Goal: Information Seeking & Learning: Learn about a topic

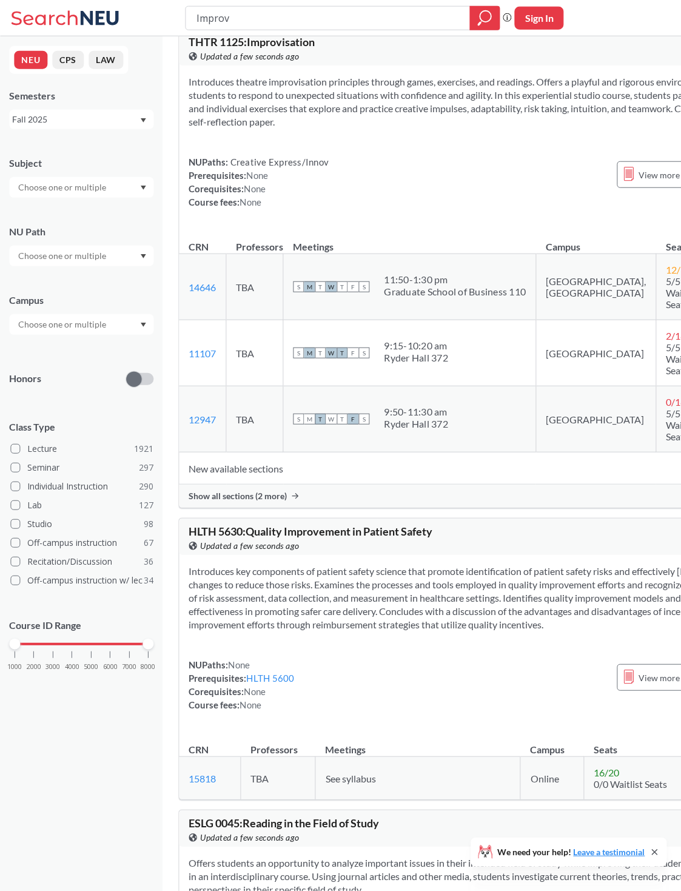
scroll to position [24, 0]
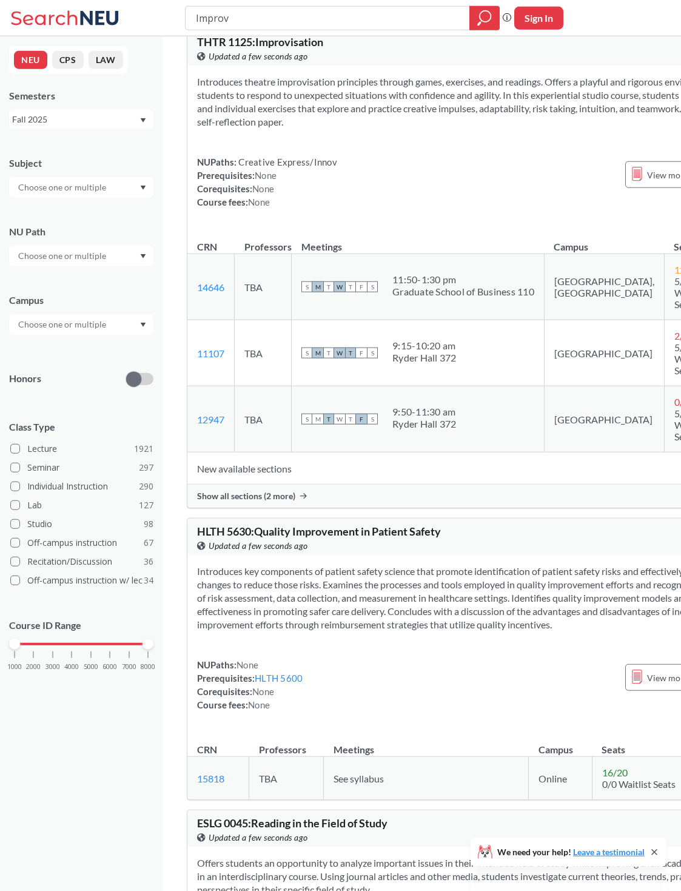
click at [257, 499] on span "Show all sections (2 more)" at bounding box center [246, 496] width 98 height 11
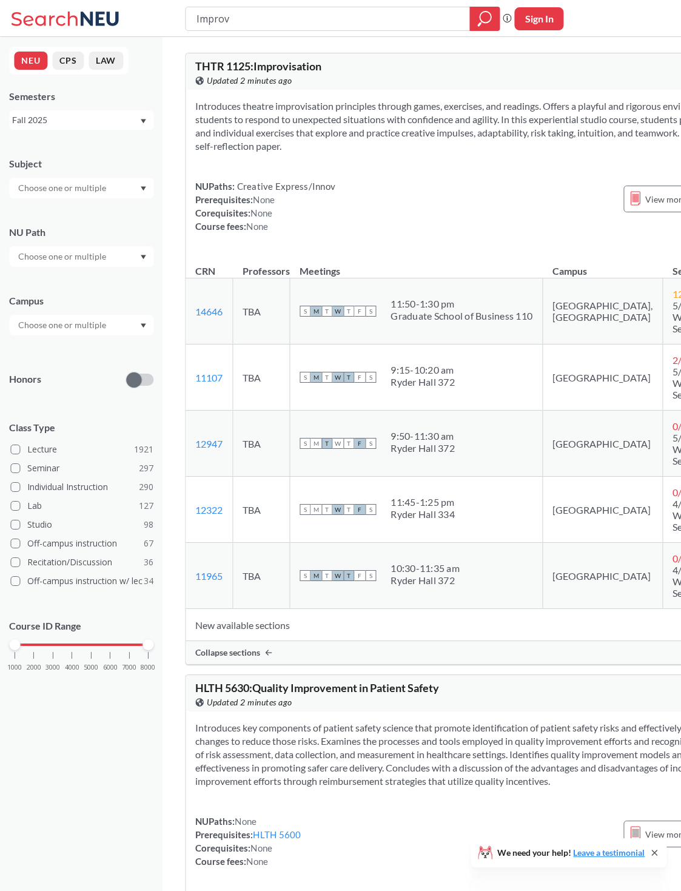
scroll to position [0, 2]
click at [421, 19] on input "Improv" at bounding box center [328, 18] width 266 height 21
click at [413, 15] on input "Improv" at bounding box center [328, 18] width 266 height 21
click at [413, 14] on input "Improv" at bounding box center [328, 18] width 266 height 21
type input "Dw 4400"
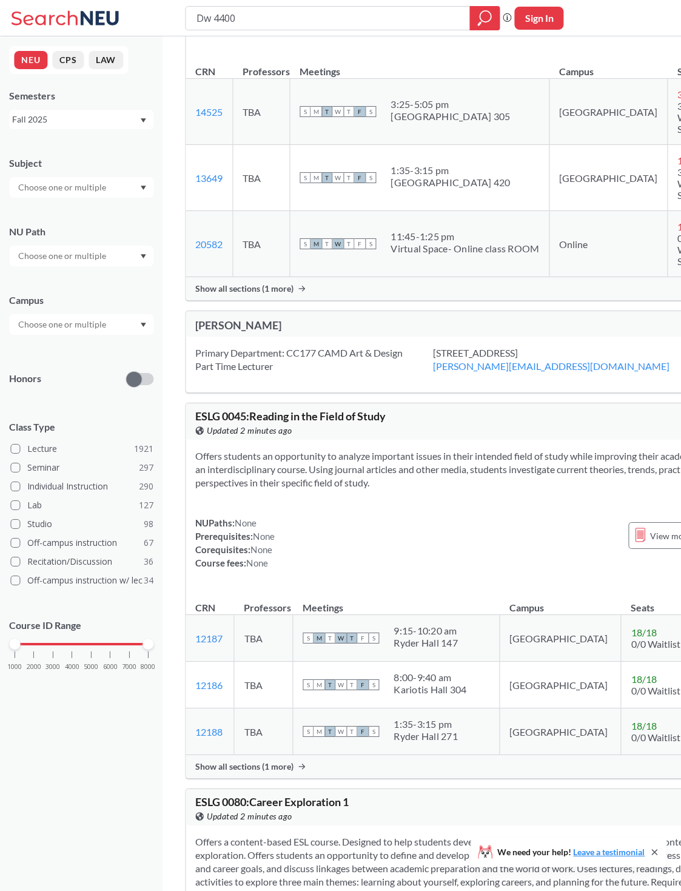
scroll to position [16, 2]
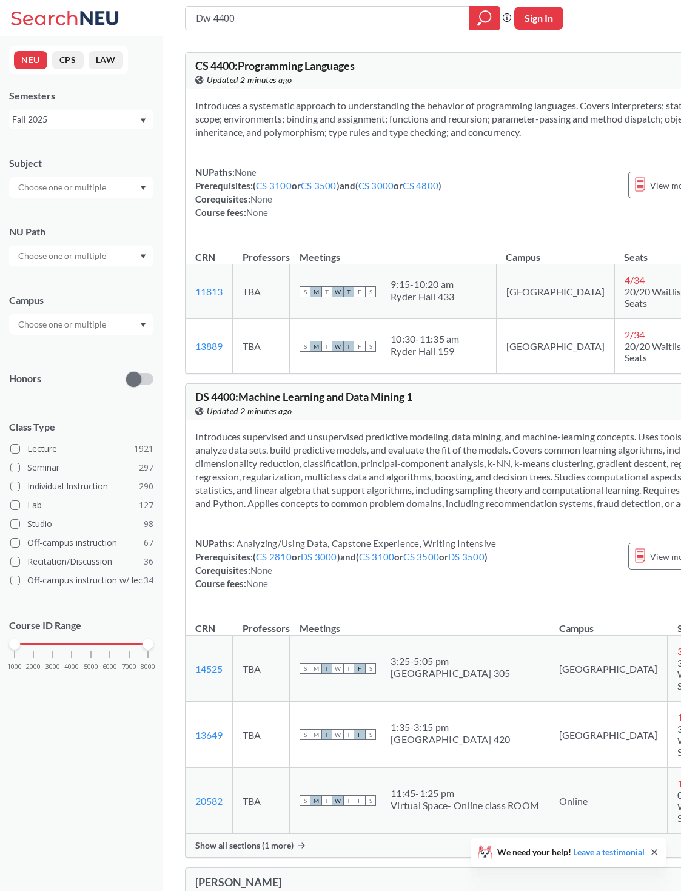
click at [433, 25] on input "Dw 4400" at bounding box center [328, 18] width 266 height 21
click at [423, 22] on input "Dw 4400" at bounding box center [328, 18] width 266 height 21
click at [422, 21] on input "Dw 4400" at bounding box center [328, 18] width 266 height 21
click at [423, 19] on input "Dw 4400" at bounding box center [328, 18] width 266 height 21
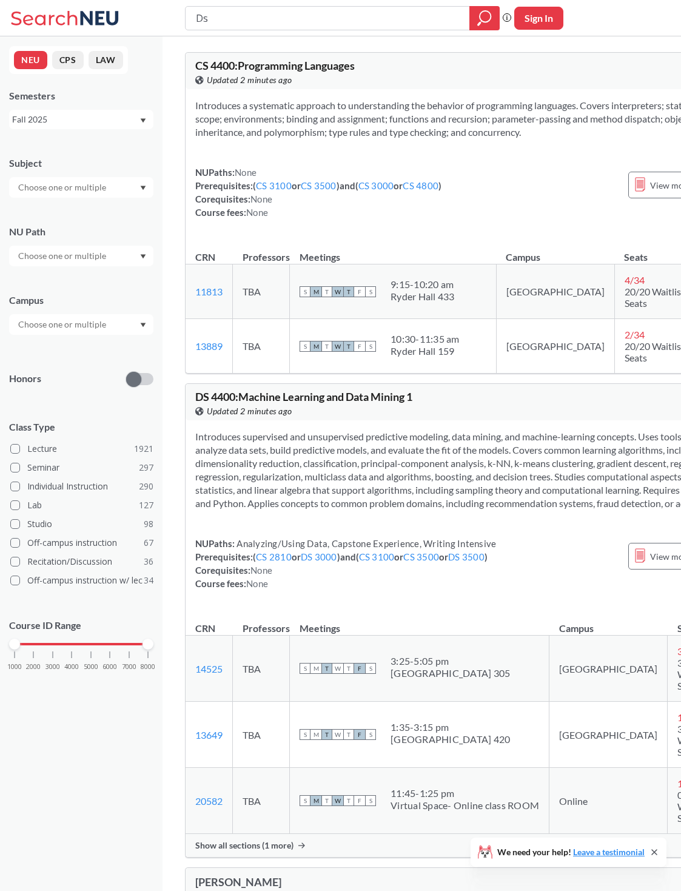
type input "Ds"
click at [68, 192] on input "text" at bounding box center [63, 187] width 102 height 15
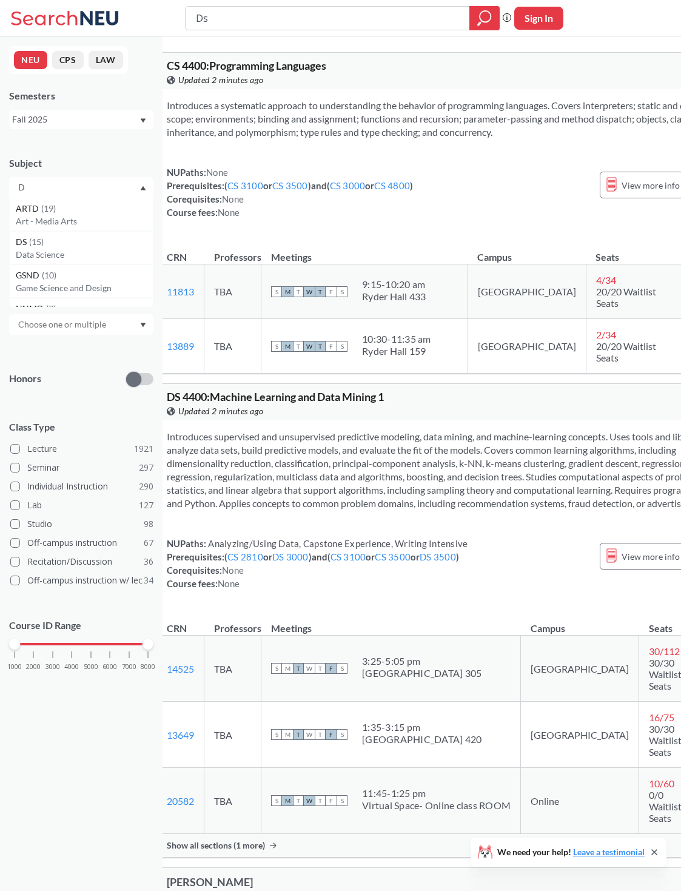
scroll to position [37, 0]
type input "D"
click at [35, 245] on div "DS ( 15 )" at bounding box center [84, 238] width 137 height 13
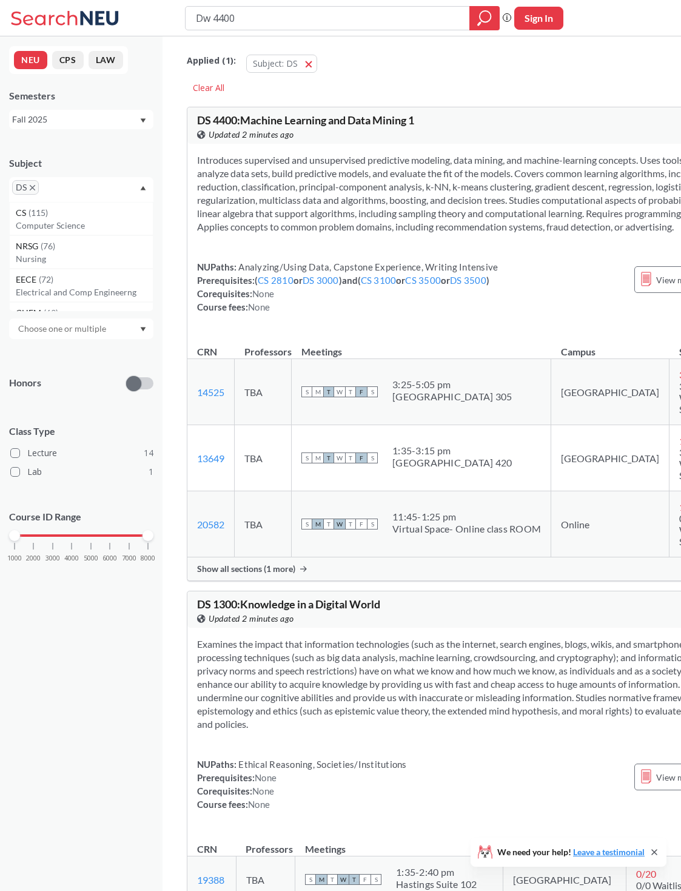
click at [402, 22] on input "Dw 4400" at bounding box center [328, 18] width 266 height 21
click at [378, 24] on input "Dw 4400" at bounding box center [328, 18] width 266 height 21
click at [401, 21] on input "Dw 4400" at bounding box center [328, 18] width 266 height 21
click at [400, 20] on input "Dw 4400" at bounding box center [328, 18] width 266 height 21
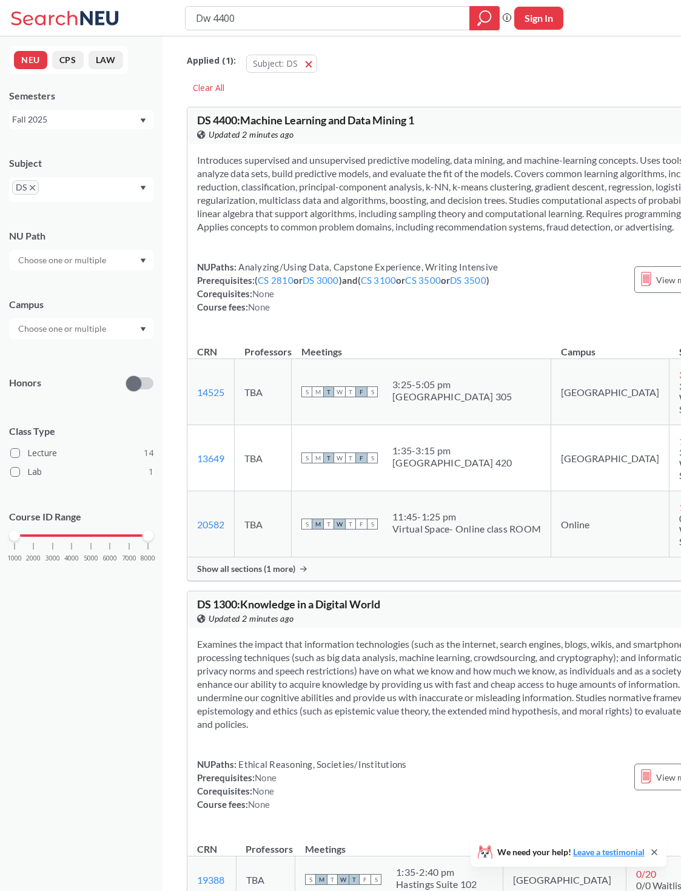
click at [400, 25] on input "Dw 4400" at bounding box center [328, 18] width 266 height 21
click at [399, 25] on input "Dw 4400" at bounding box center [328, 18] width 266 height 21
type input "D"
click at [486, 15] on icon "magnifying glass" at bounding box center [484, 18] width 15 height 17
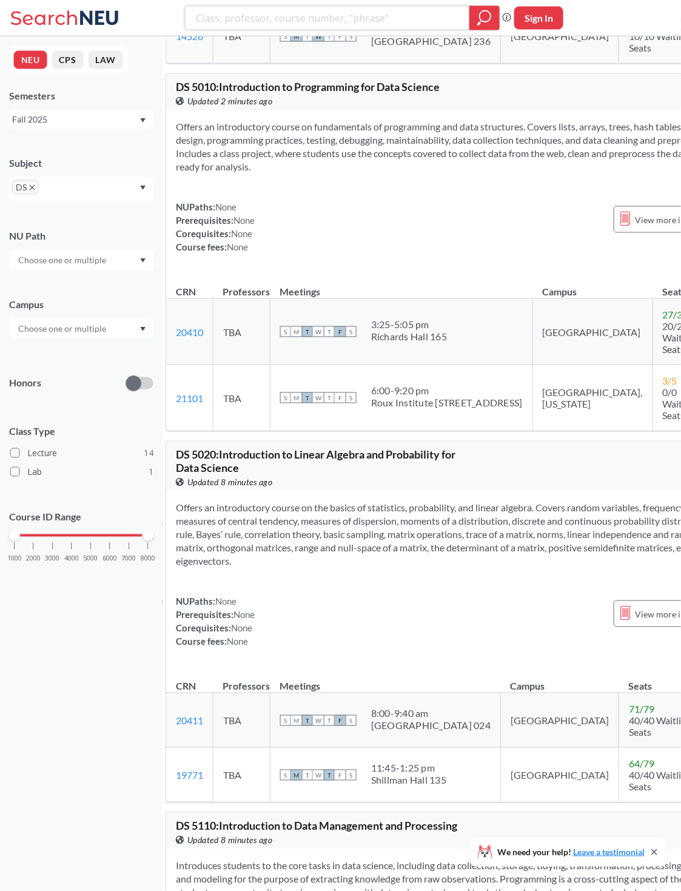
scroll to position [3694, 21]
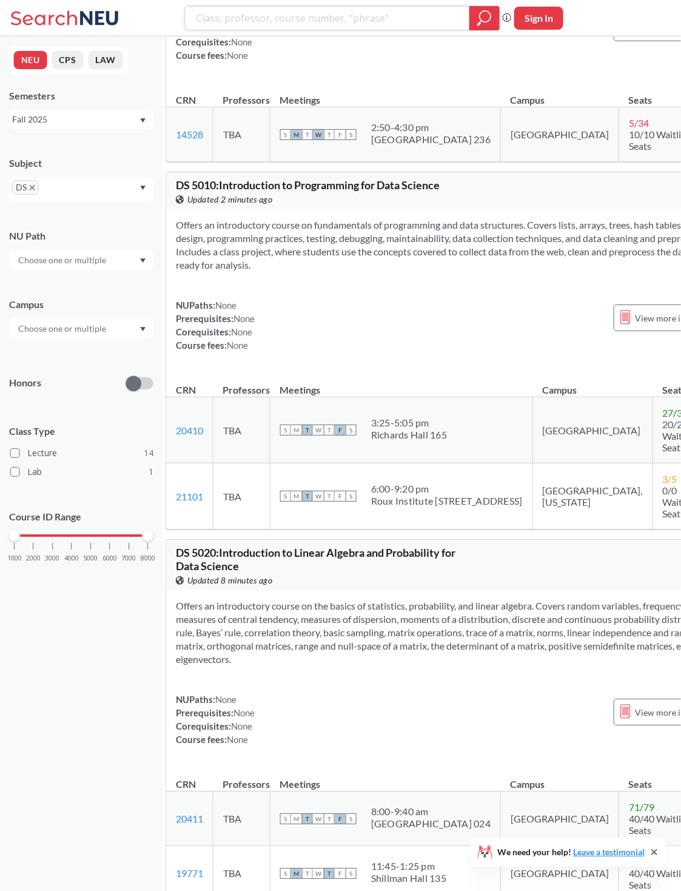
click at [411, 24] on input "search" at bounding box center [328, 18] width 266 height 21
type input "Scuba diving"
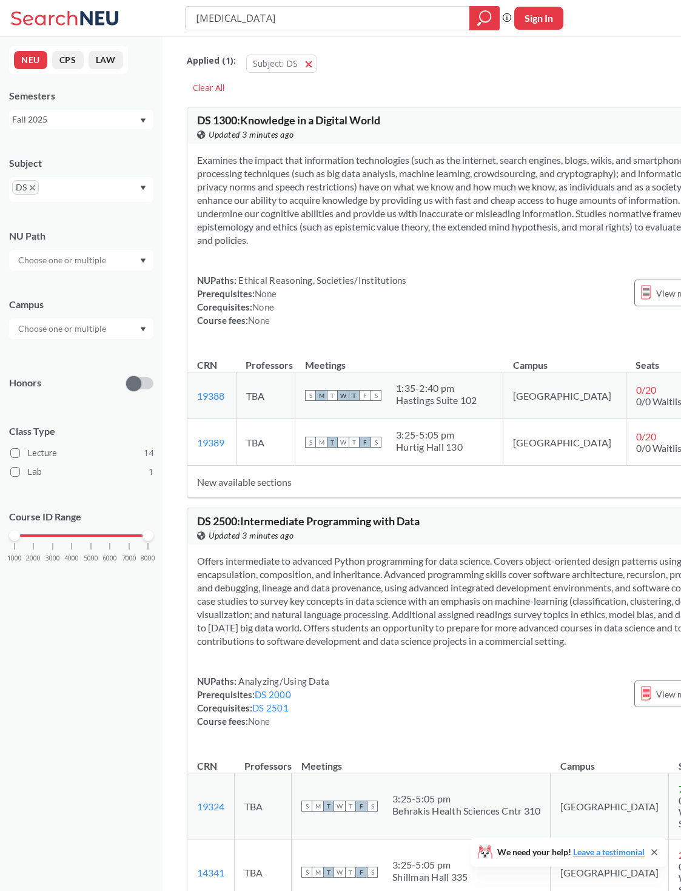
click at [21, 195] on span "DS" at bounding box center [25, 187] width 27 height 15
click at [33, 190] on icon "X to remove pill" at bounding box center [32, 187] width 5 height 5
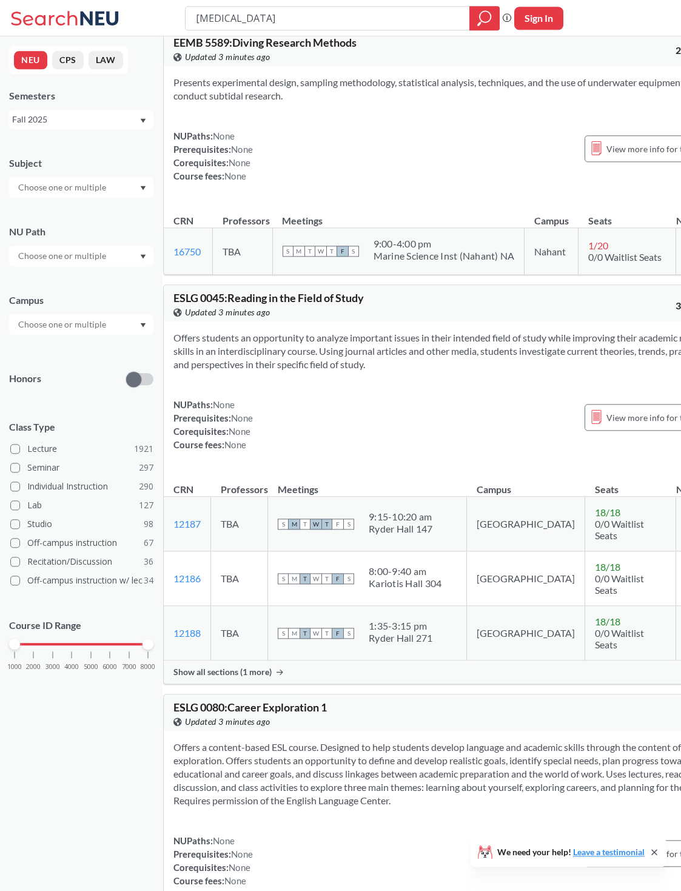
scroll to position [23, 24]
click at [497, 160] on div "View more info for this class" at bounding box center [653, 148] width 136 height 27
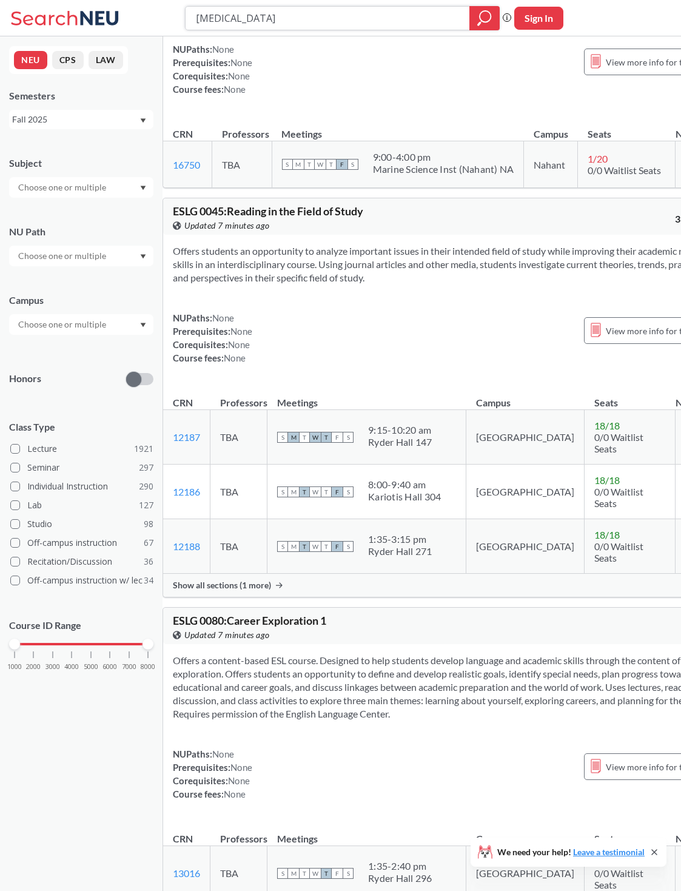
scroll to position [0, 24]
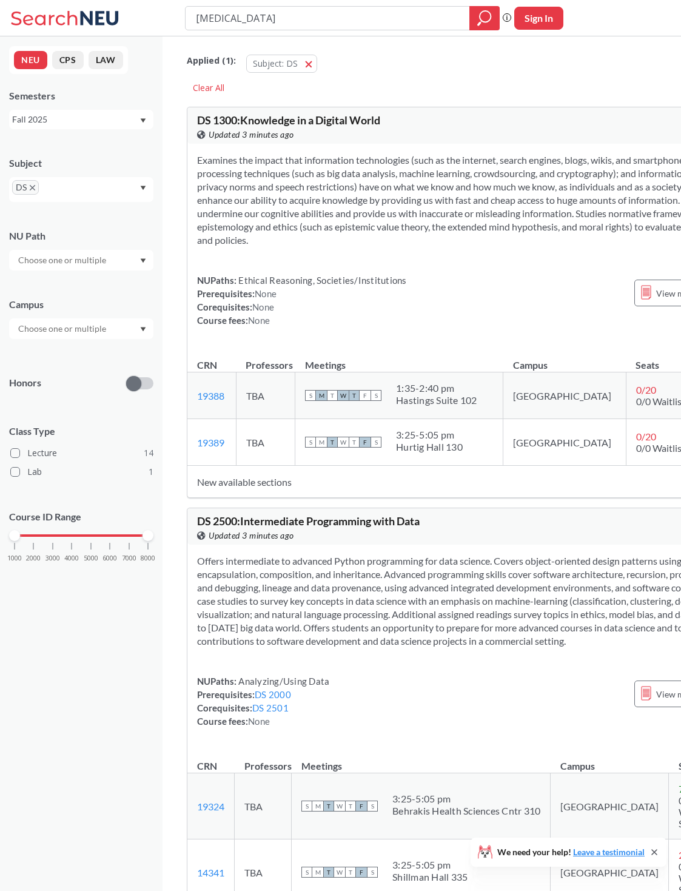
click at [399, 19] on input "Scuba diving" at bounding box center [328, 18] width 266 height 21
click at [417, 26] on input "Scuba diving" at bounding box center [328, 18] width 266 height 21
click at [419, 27] on input "Scuba diving" at bounding box center [328, 18] width 266 height 21
type input "Maria sidmore"
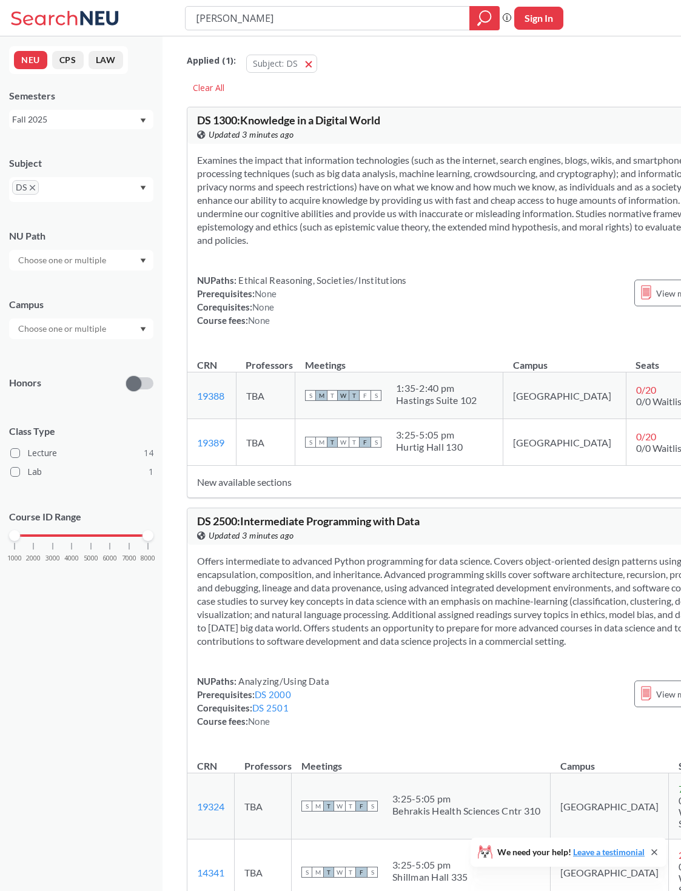
click at [25, 184] on span "DS" at bounding box center [25, 187] width 27 height 15
click at [34, 184] on span "DS" at bounding box center [25, 187] width 27 height 15
click at [35, 190] on icon "X to remove pill" at bounding box center [32, 187] width 5 height 5
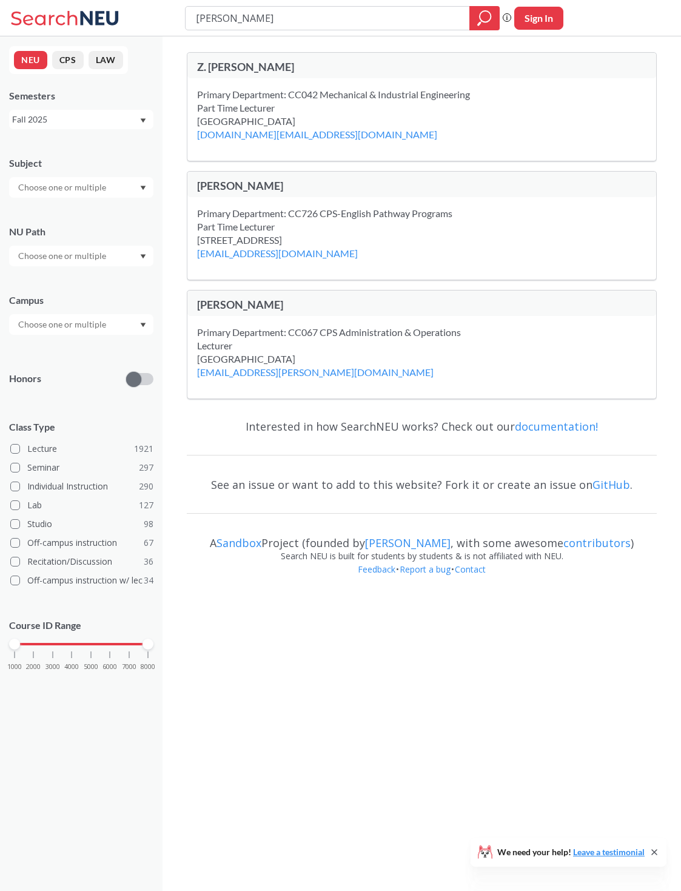
click at [449, 19] on input "Maria sidmore" at bounding box center [328, 18] width 266 height 21
click at [235, 25] on input "Maria sidmore" at bounding box center [328, 18] width 266 height 21
click at [241, 30] on div "Maria sidmore Phrase search guarantees the exact search appears in the results.…" at bounding box center [340, 18] width 681 height 36
click at [227, 21] on input "Maria sidmore" at bounding box center [328, 18] width 266 height 21
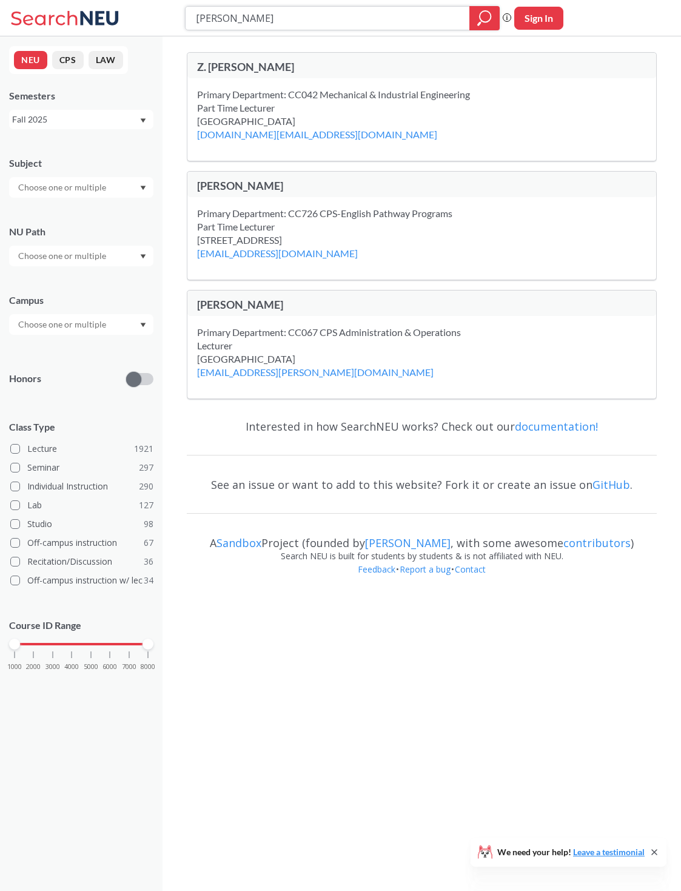
click at [229, 22] on input "Maria sidmore" at bounding box center [328, 18] width 266 height 21
click at [228, 21] on input "Maria sidmore" at bounding box center [328, 18] width 266 height 21
type input "Acting"
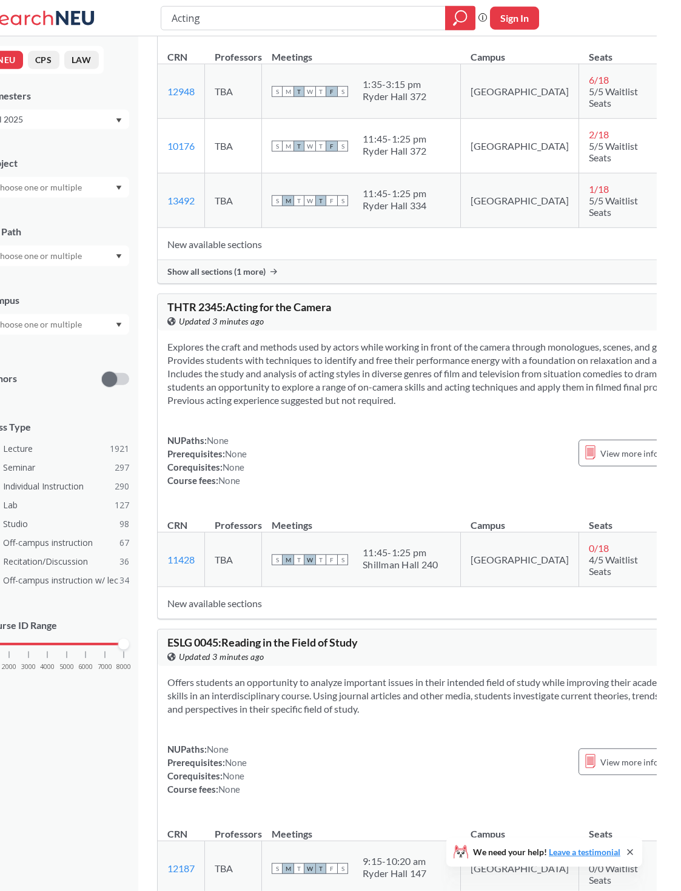
scroll to position [139, 5]
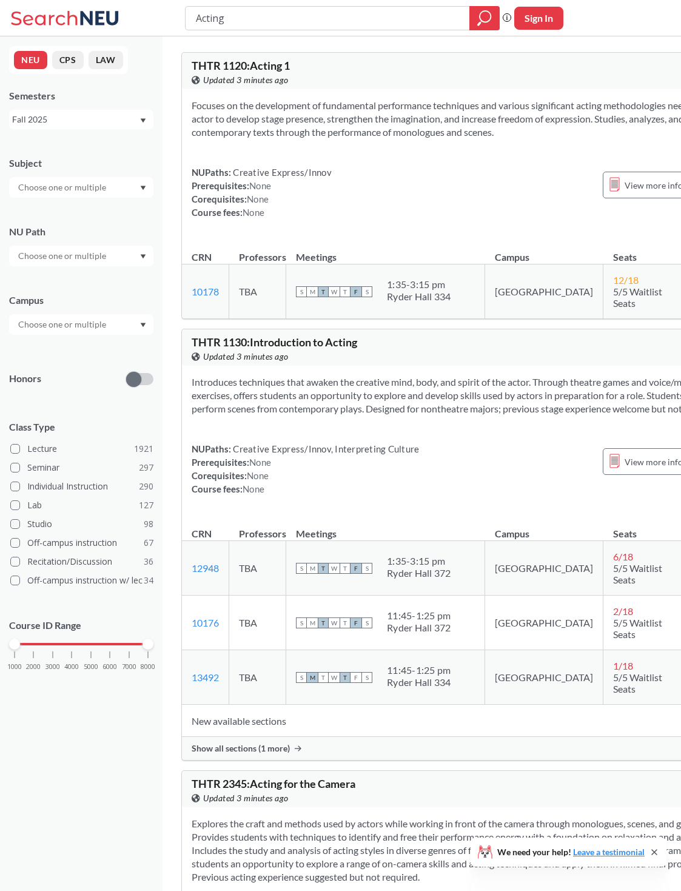
click at [430, 18] on input "Acting" at bounding box center [328, 18] width 266 height 21
click at [430, 24] on input "Acting" at bounding box center [328, 18] width 266 height 21
click at [426, 19] on input "Acting" at bounding box center [328, 18] width 266 height 21
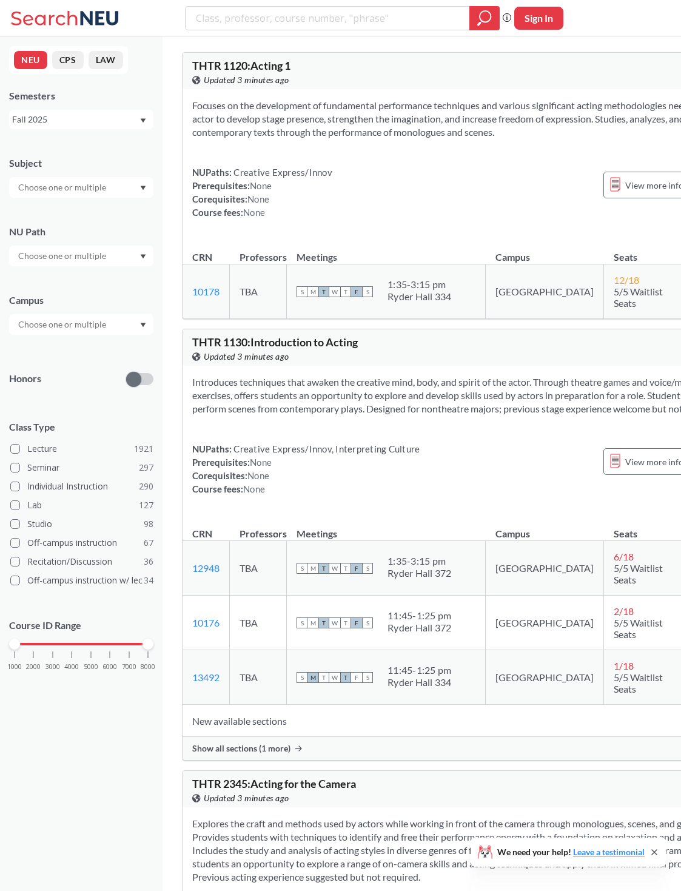
click at [41, 190] on input "text" at bounding box center [63, 187] width 102 height 15
click at [30, 244] on p "Mathematics" at bounding box center [84, 243] width 137 height 12
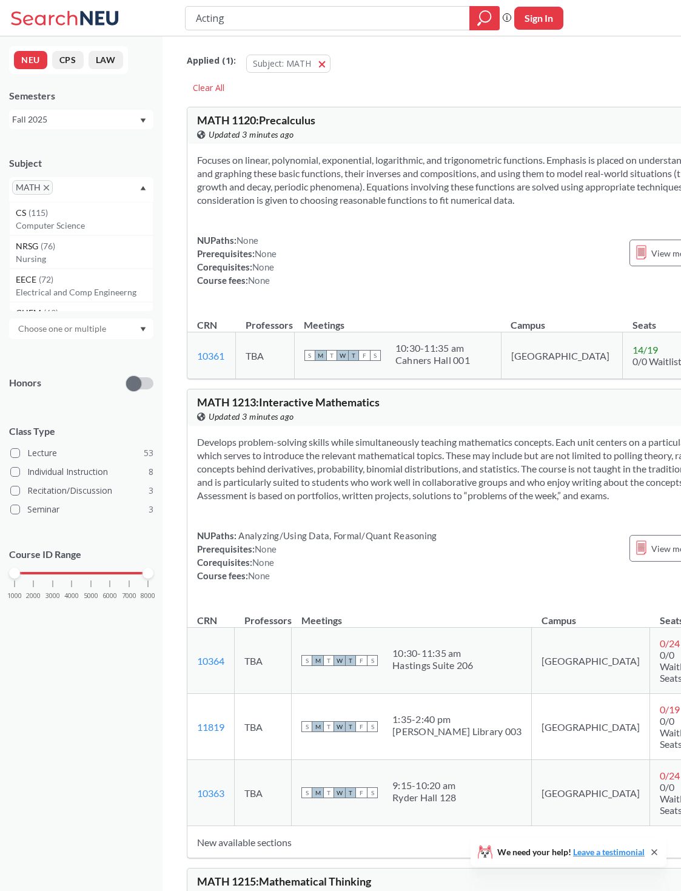
click at [53, 577] on div "1000 2000 3000 4000 5000 6000 7000 8000" at bounding box center [81, 573] width 133 height 8
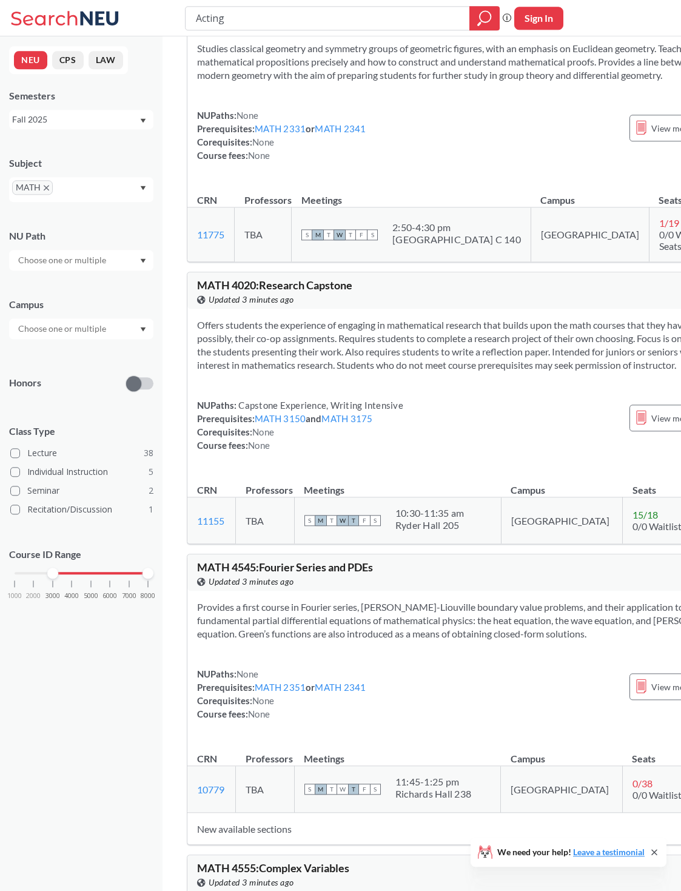
scroll to position [3040, 0]
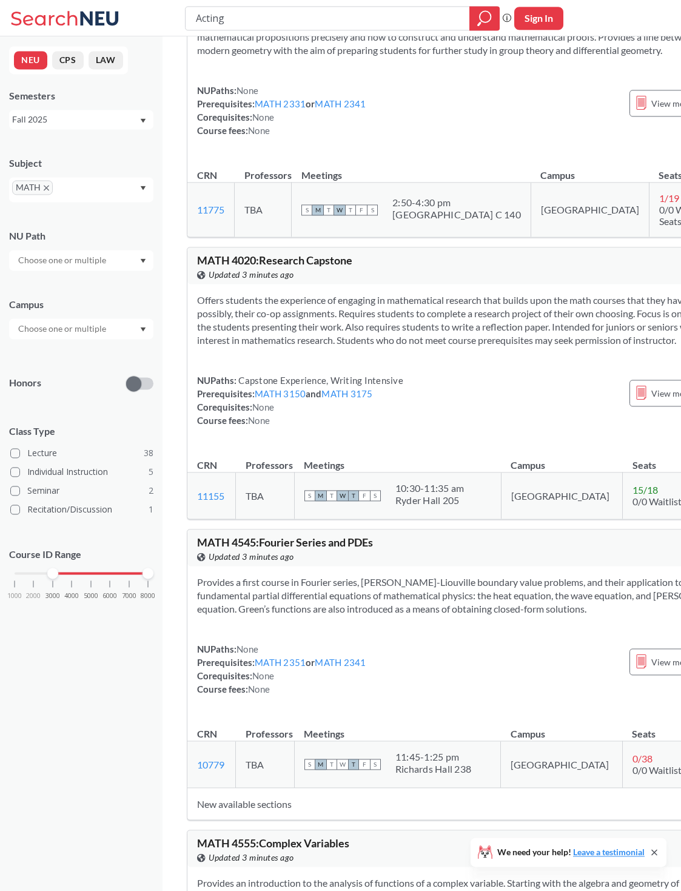
click at [33, 587] on span at bounding box center [33, 584] width 1 height 7
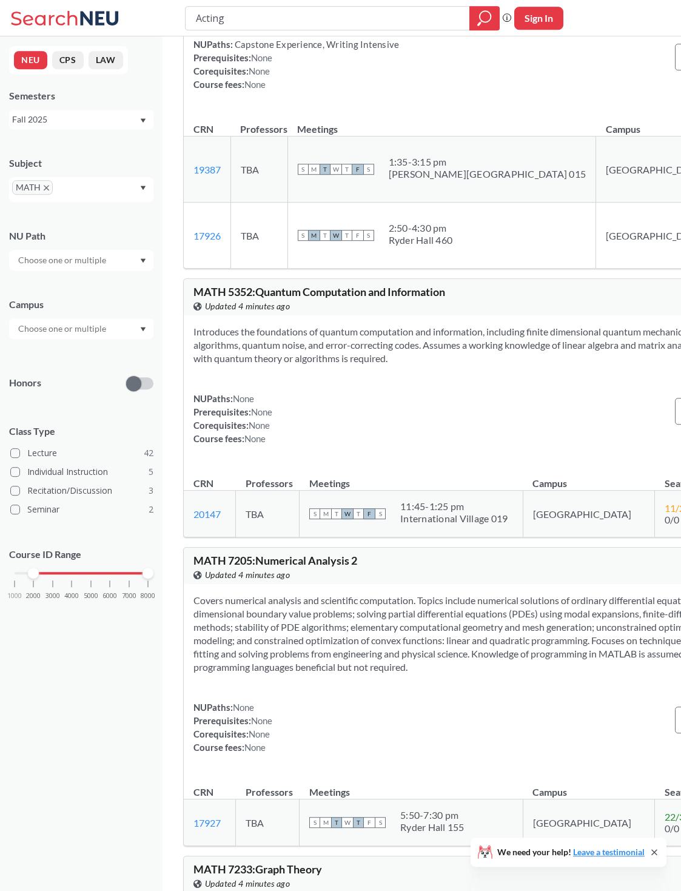
scroll to position [10408, 0]
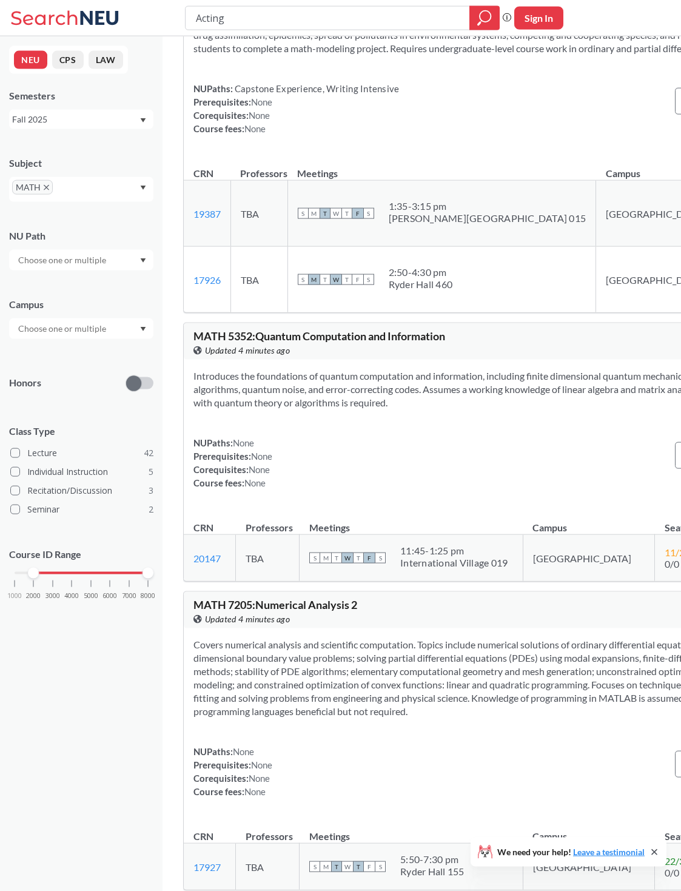
click at [430, 18] on input "Acting" at bounding box center [328, 18] width 266 height 21
click at [425, 13] on input "Acting" at bounding box center [328, 18] width 266 height 21
click at [49, 189] on icon "X to remove pill" at bounding box center [46, 187] width 5 height 5
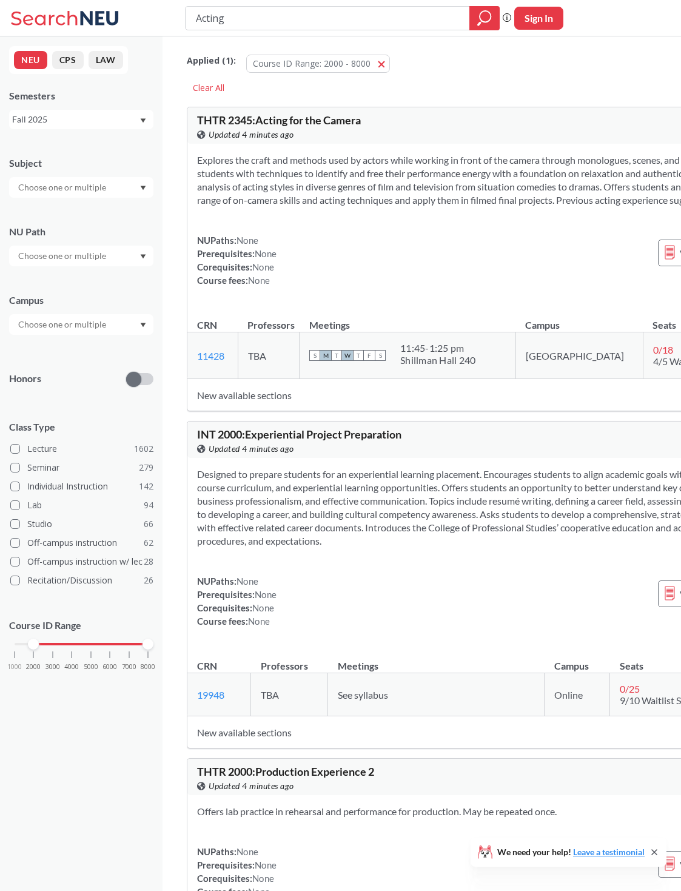
click at [39, 195] on input "text" at bounding box center [63, 187] width 102 height 15
click at [29, 261] on span "ARTG" at bounding box center [28, 253] width 24 height 13
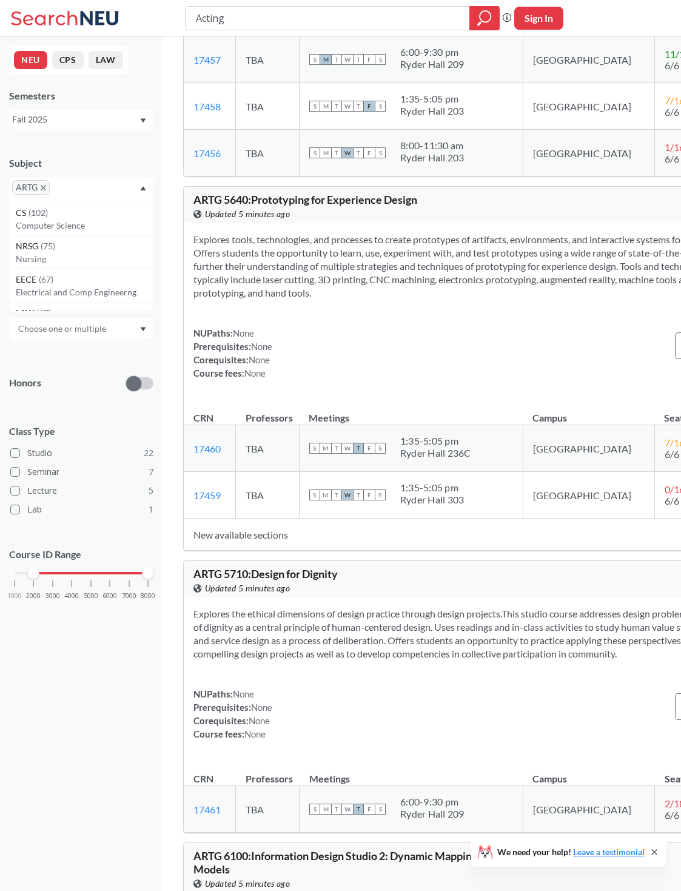
scroll to position [8966, 0]
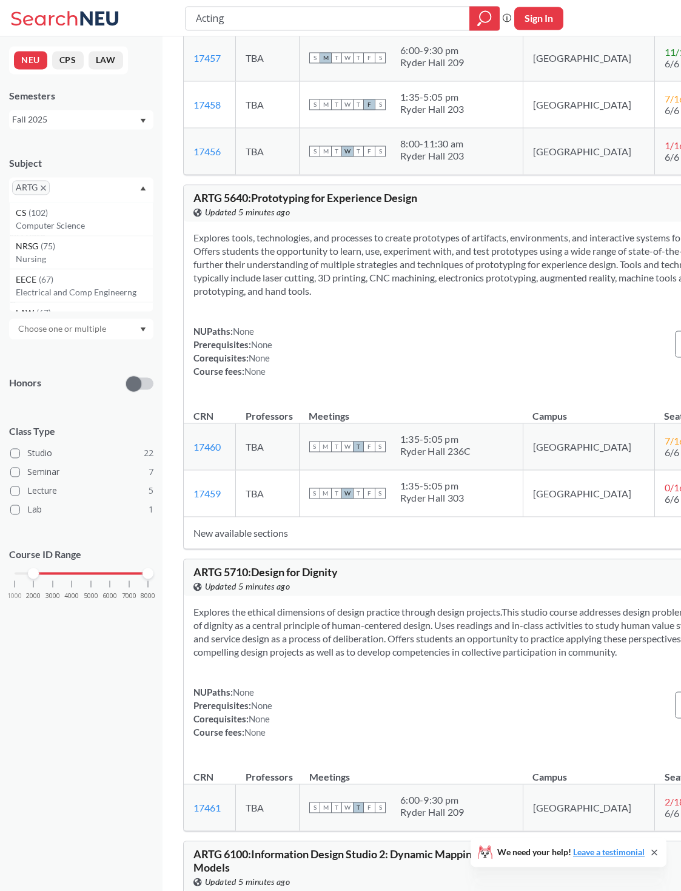
click at [449, 23] on input "Acting" at bounding box center [328, 18] width 266 height 21
click at [440, 17] on input "Acting" at bounding box center [328, 18] width 266 height 21
click at [440, 16] on input "Acting" at bounding box center [328, 18] width 266 height 21
type input "Negotiation"
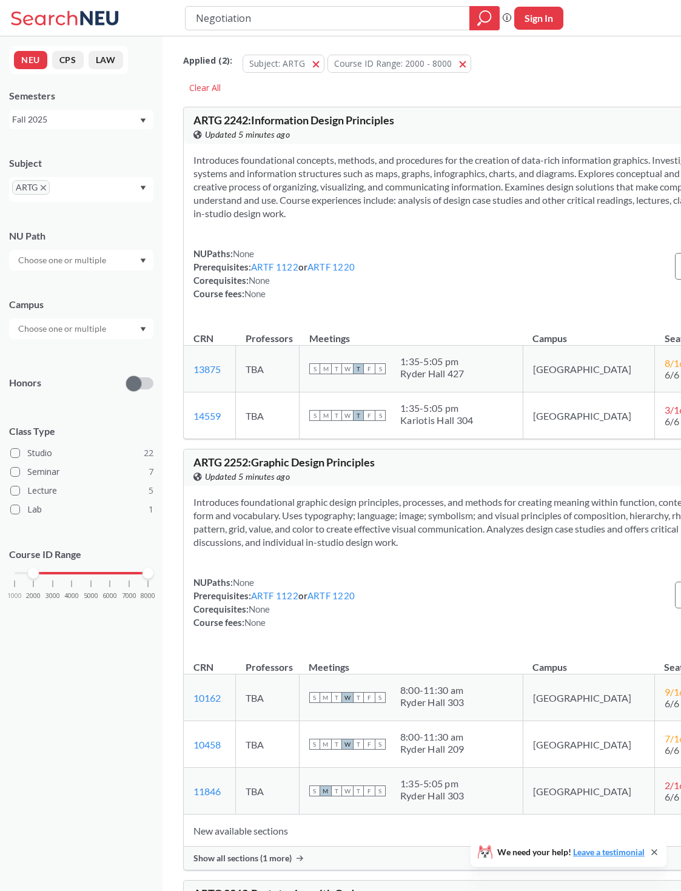
click at [46, 190] on icon "X to remove pill" at bounding box center [43, 187] width 5 height 5
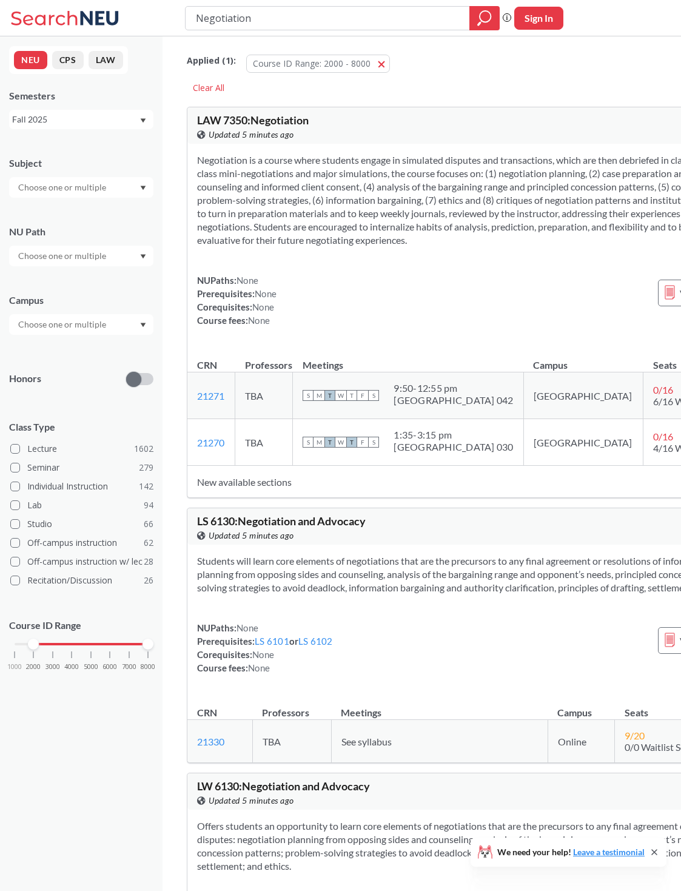
click at [234, 497] on td "New available sections" at bounding box center [465, 482] width 556 height 32
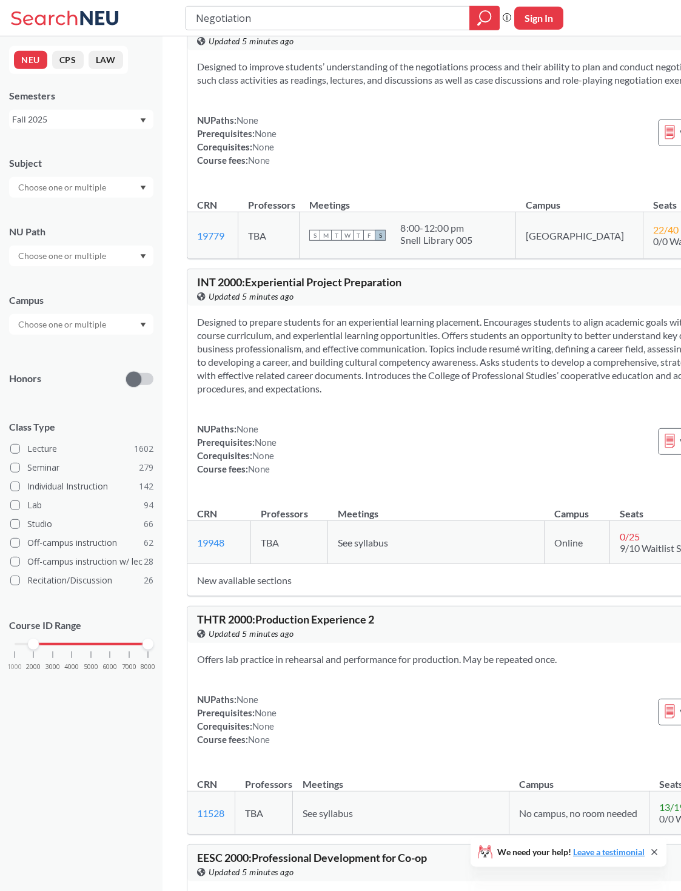
scroll to position [1638, 0]
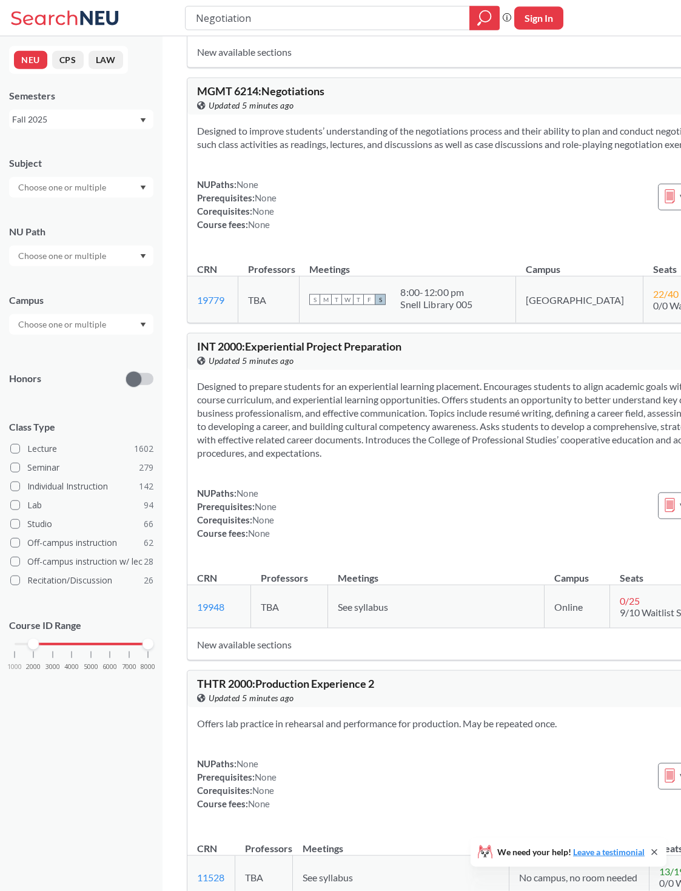
click at [40, 194] on input "text" at bounding box center [63, 187] width 102 height 15
click at [35, 257] on p "Biotechnology" at bounding box center [84, 252] width 137 height 12
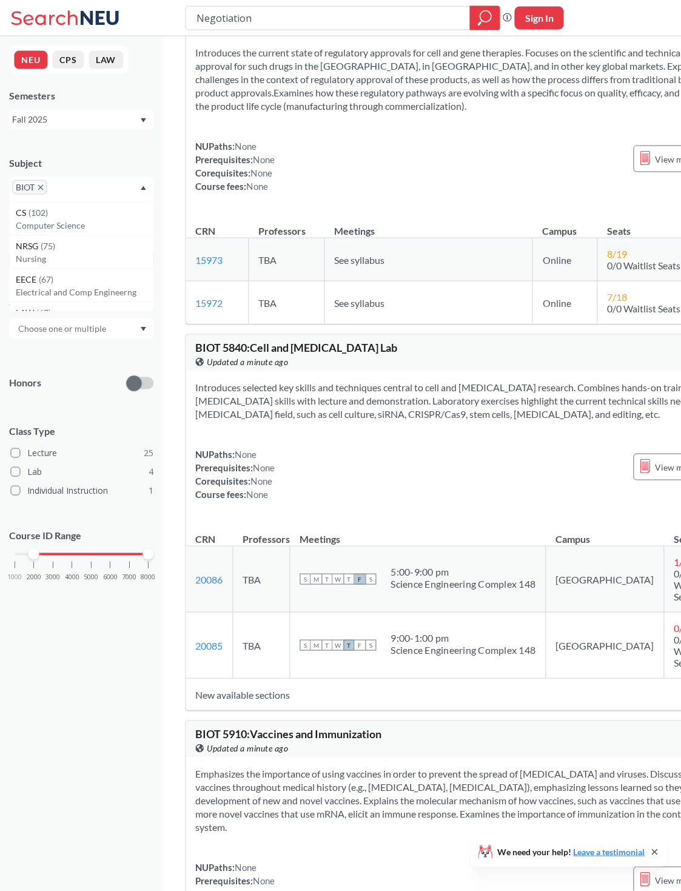
scroll to position [6213, 2]
click at [431, 24] on input "Negotiation" at bounding box center [328, 18] width 266 height 21
click at [419, 21] on input "Negotiation" at bounding box center [328, 18] width 266 height 21
click at [419, 20] on input "Negotiation" at bounding box center [328, 18] width 266 height 21
type input "AI"
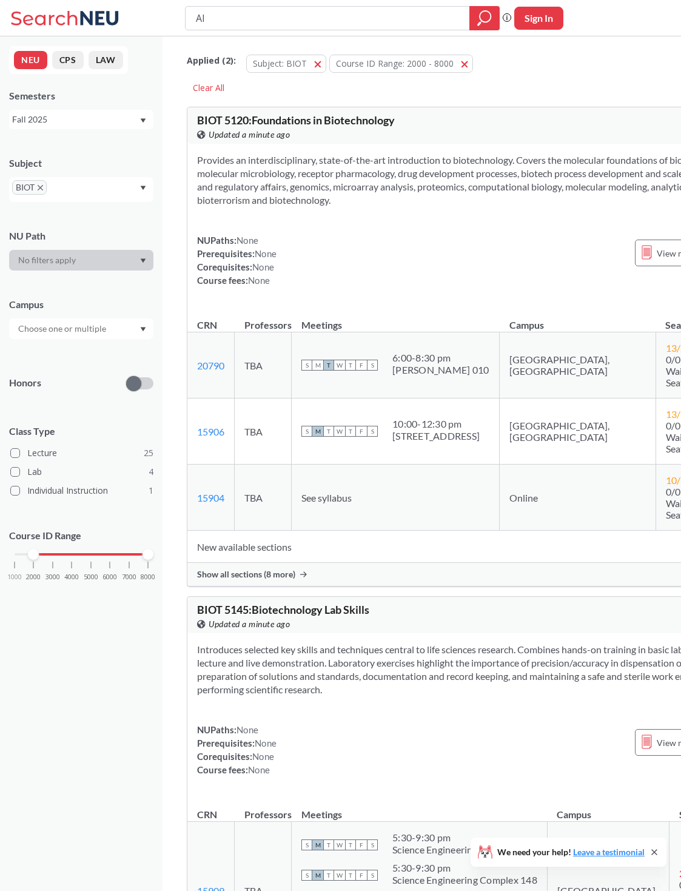
click at [47, 185] on span "BIOT" at bounding box center [29, 187] width 35 height 15
click at [43, 190] on icon "X to remove pill" at bounding box center [40, 187] width 5 height 5
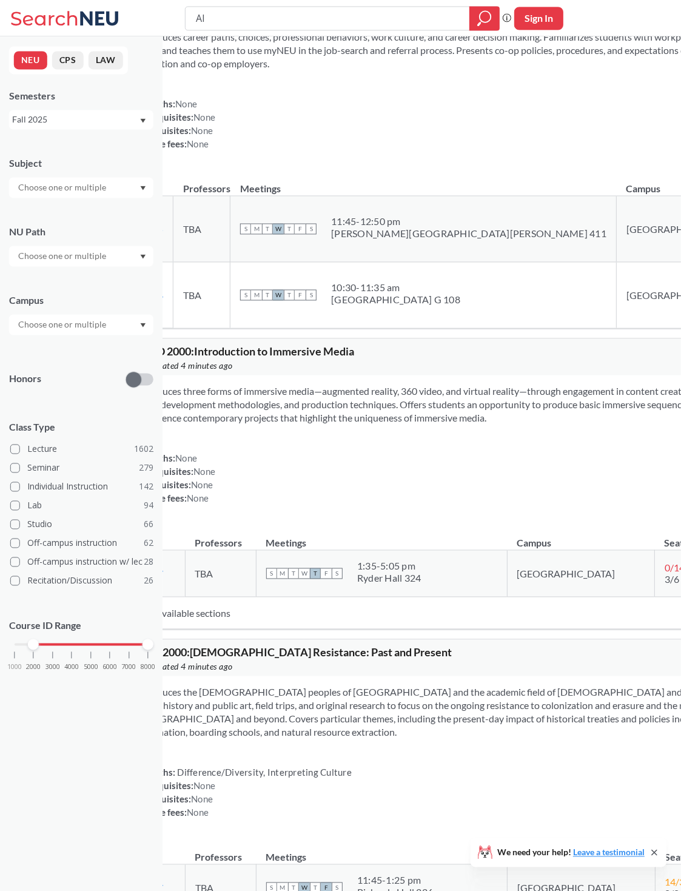
scroll to position [14753, 18]
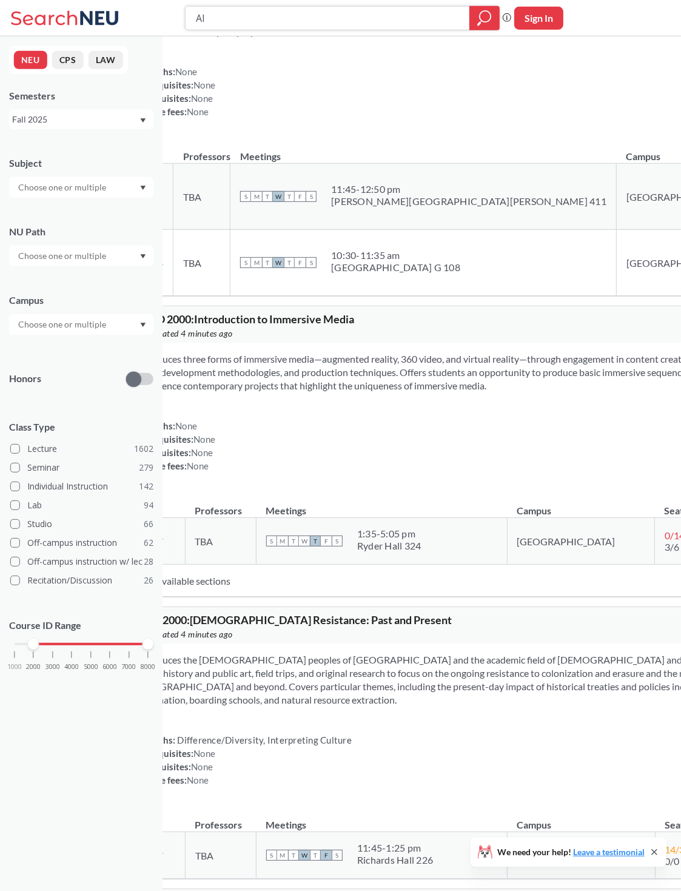
click at [440, 23] on input "AI" at bounding box center [328, 18] width 266 height 21
type input "A"
type input "Guitar"
click at [480, 24] on icon "magnifying glass" at bounding box center [484, 18] width 15 height 17
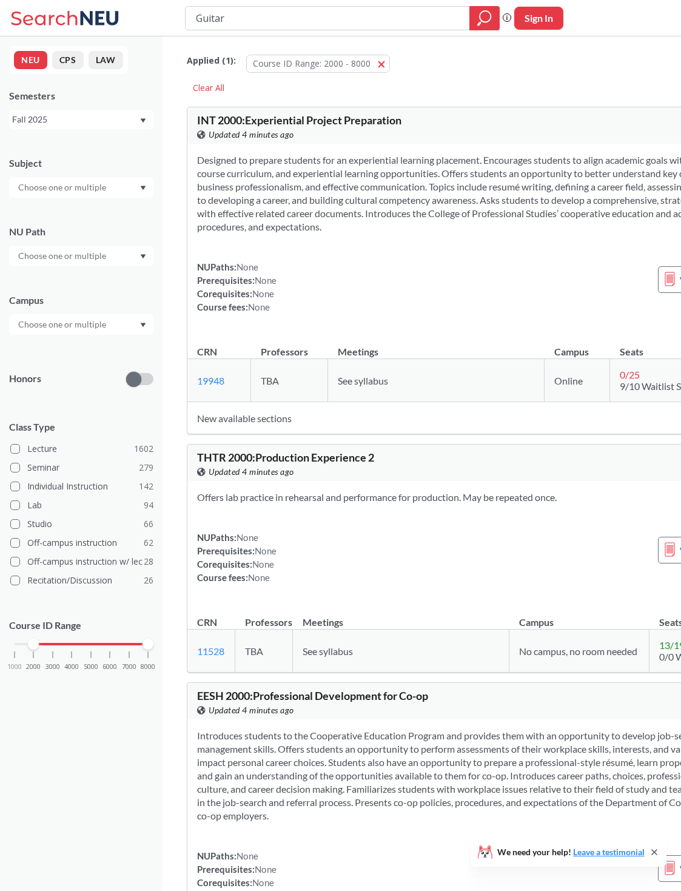
click at [390, 69] on button "Course ID Range: 2000 - 8000 2000 - 8000" at bounding box center [318, 64] width 144 height 18
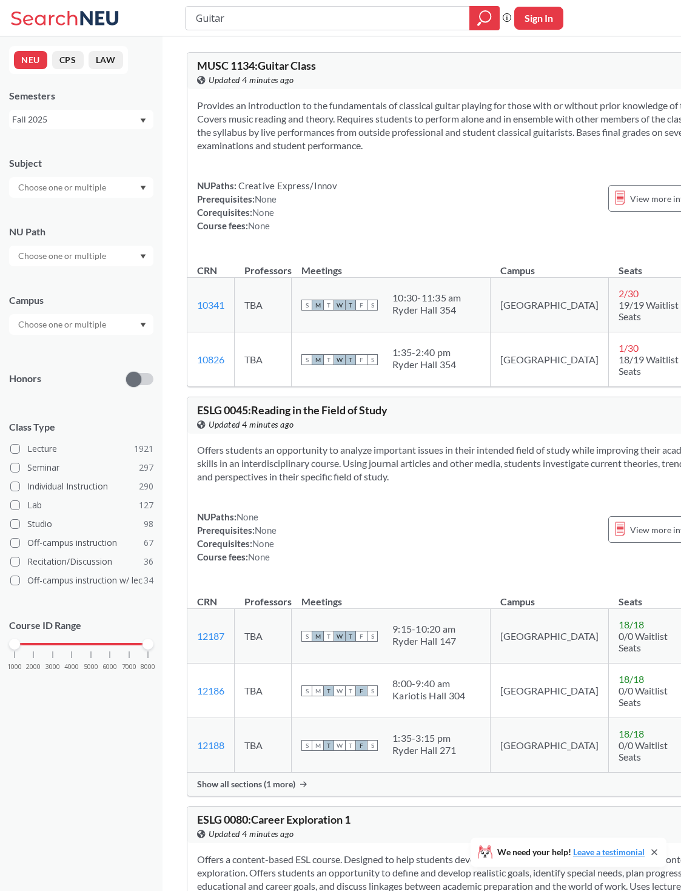
click at [497, 212] on div "View more info for this class" at bounding box center [676, 198] width 136 height 27
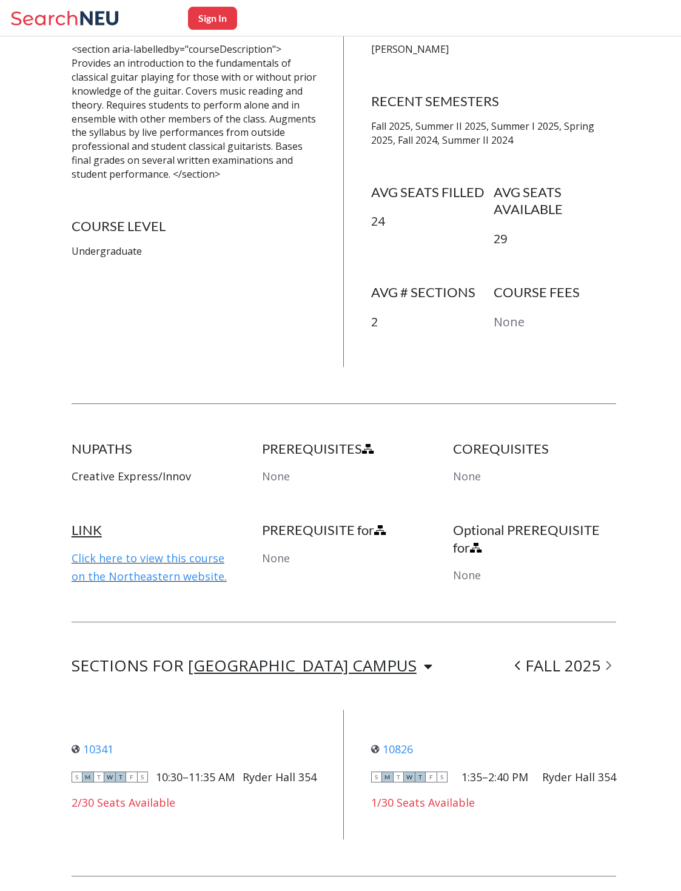
scroll to position [286, 0]
click at [105, 566] on link "Click here to view this course on the Northeastern website." at bounding box center [149, 566] width 155 height 33
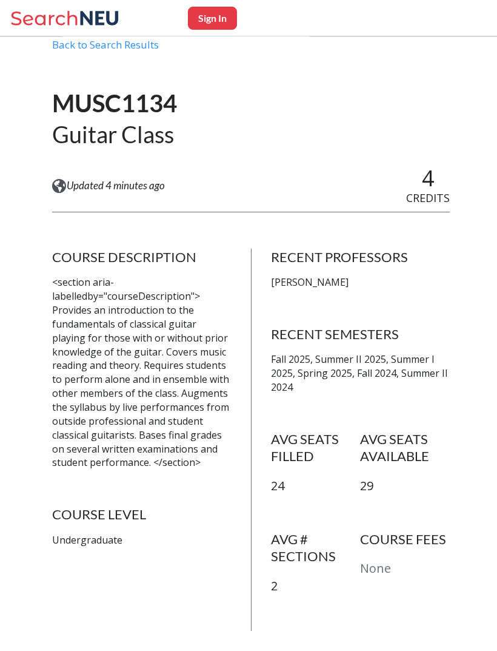
scroll to position [0, 0]
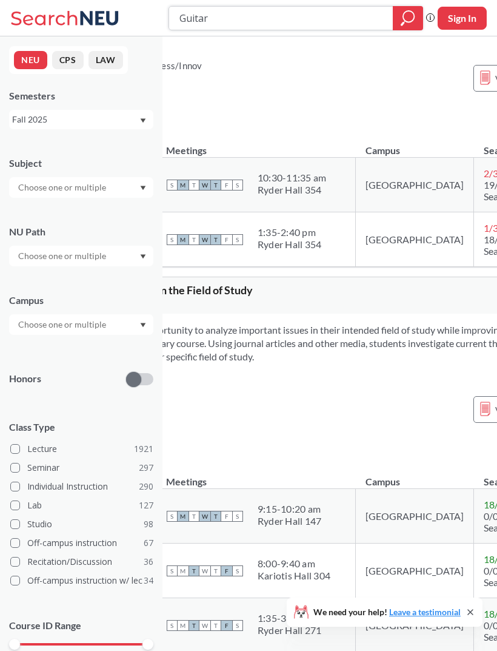
click at [358, 24] on input "Guitar" at bounding box center [281, 18] width 206 height 21
click at [346, 20] on input "Guitar" at bounding box center [281, 18] width 206 height 21
type input "Piano"
click at [411, 22] on icon "magnifying glass" at bounding box center [408, 18] width 15 height 17
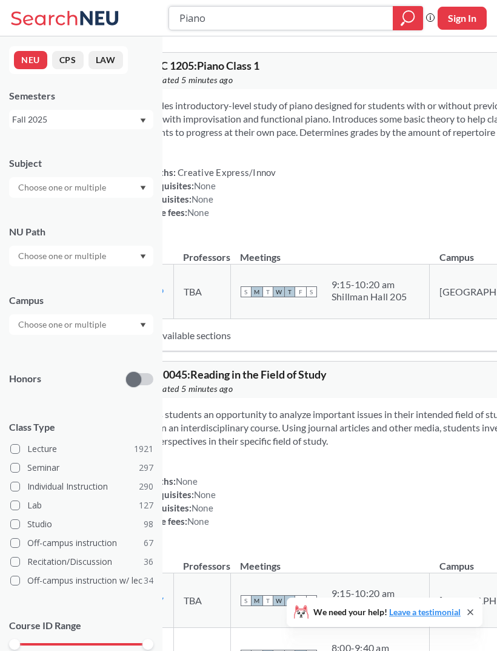
click at [354, 11] on input "Piano" at bounding box center [281, 18] width 206 height 21
click at [340, 20] on input "Piano" at bounding box center [281, 18] width 206 height 21
type input "Singing"
click at [401, 23] on icon "magnifying glass" at bounding box center [408, 18] width 15 height 17
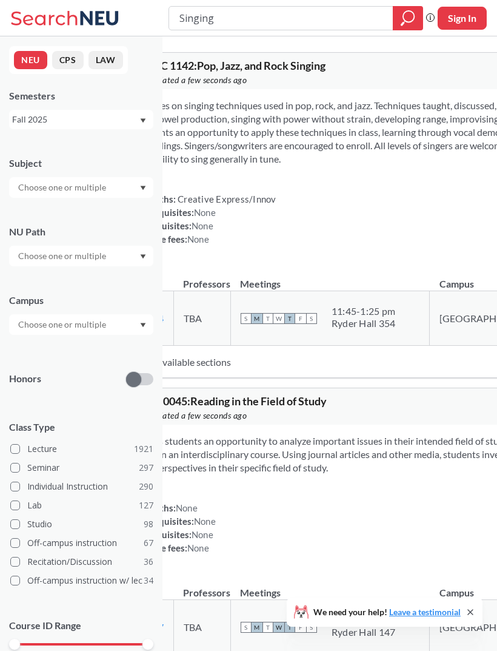
click at [351, 19] on input "Singing" at bounding box center [281, 18] width 206 height 21
click at [345, 21] on input "Singing" at bounding box center [281, 18] width 206 height 21
click at [345, 20] on input "Singing" at bounding box center [281, 18] width 206 height 21
type input "Dj"
click at [406, 28] on div at bounding box center [408, 18] width 30 height 24
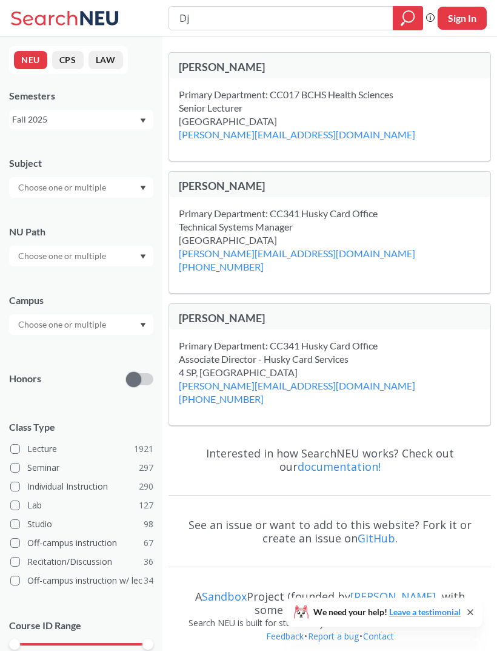
click at [375, 16] on input "Dj" at bounding box center [281, 18] width 206 height 21
type input "D"
type input "P"
type input "Film"
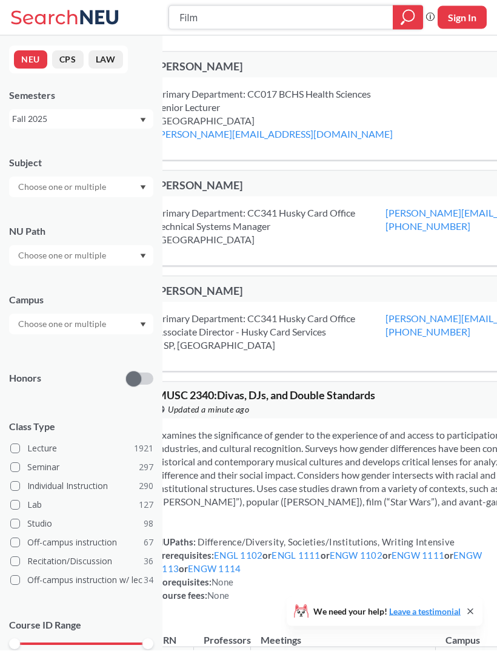
click at [403, 17] on icon "magnifying glass" at bounding box center [408, 16] width 11 height 11
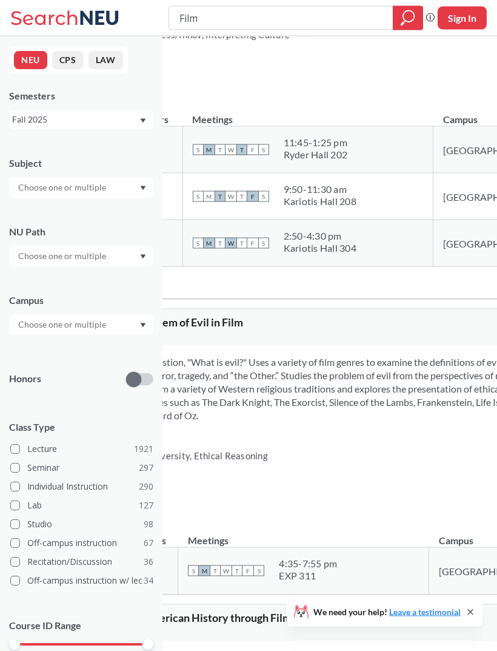
scroll to position [3365, 0]
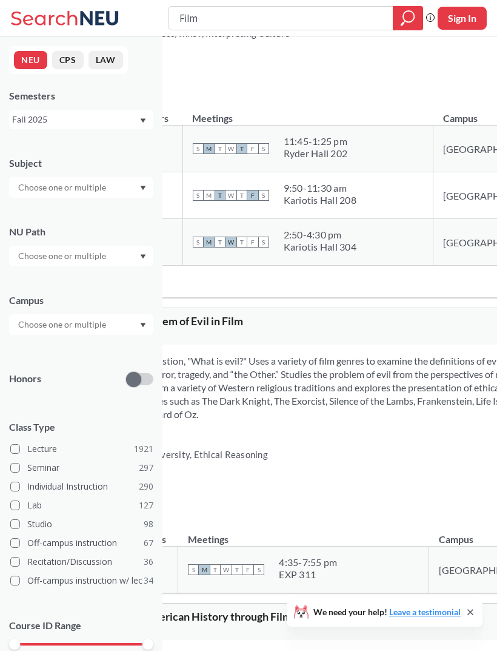
click at [38, 193] on input "text" at bounding box center [63, 187] width 102 height 15
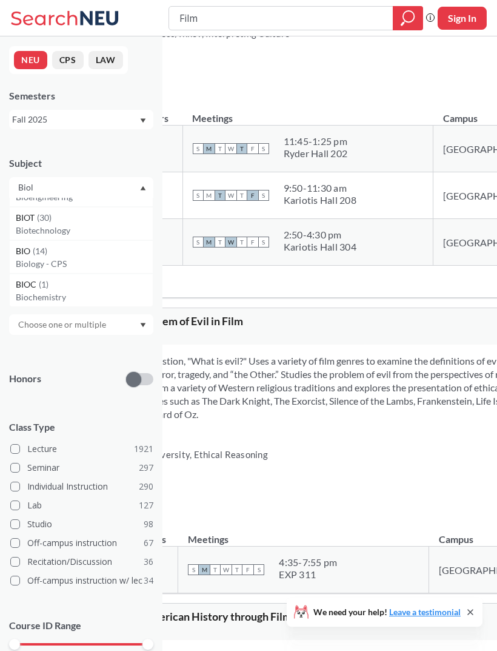
scroll to position [0, 0]
type input "Biol"
click at [27, 218] on p "Biology" at bounding box center [84, 221] width 137 height 12
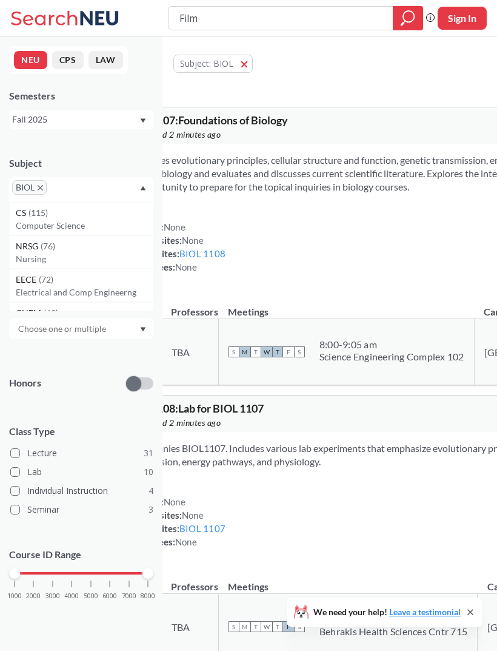
click at [32, 588] on div "1000 2000 3000 4000 5000 6000 7000 8000" at bounding box center [81, 596] width 144 height 55
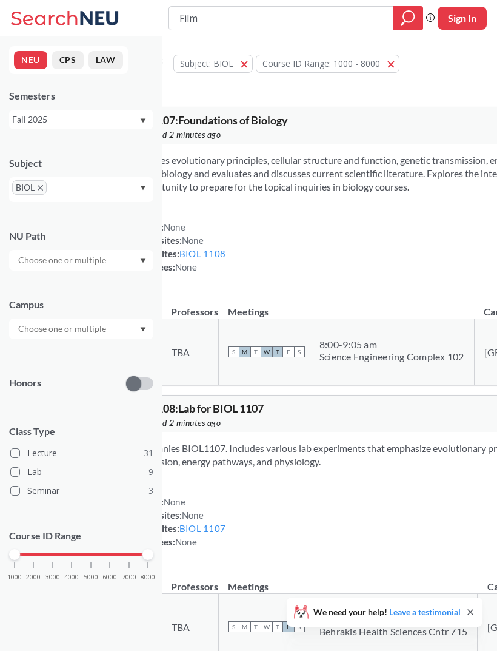
click at [36, 568] on div "1000 2000 3000 4000 5000 6000 7000 8000" at bounding box center [81, 577] width 144 height 55
click at [19, 560] on div at bounding box center [14, 554] width 11 height 11
click at [39, 556] on div at bounding box center [81, 554] width 133 height 2
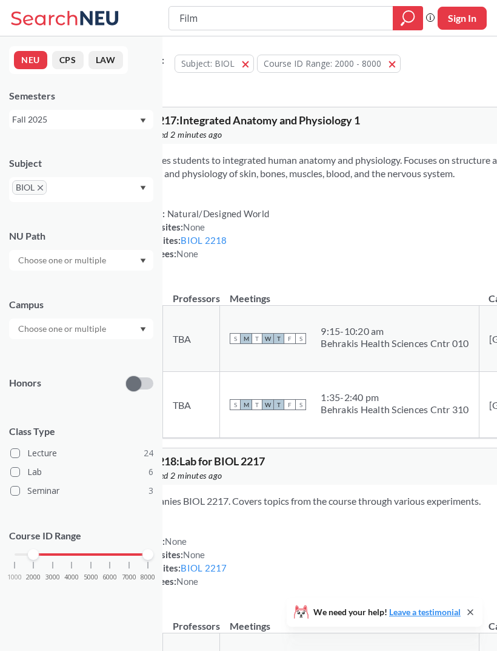
click at [21, 557] on div "1000 2000 3000 4000 5000 6000 7000 8000" at bounding box center [81, 554] width 133 height 8
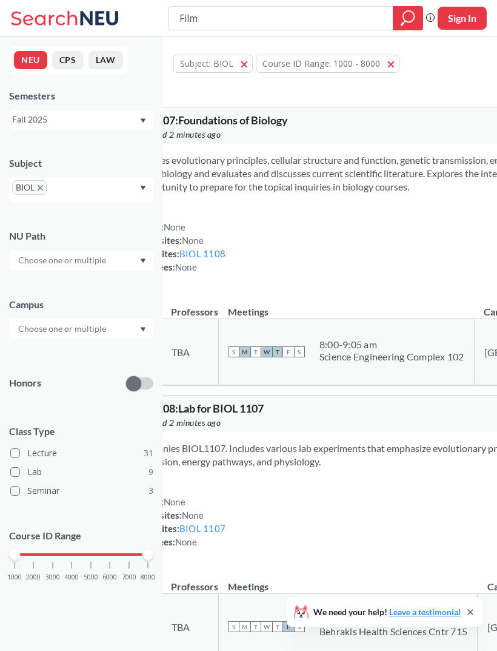
click at [396, 67] on span "button" at bounding box center [396, 64] width 0 height 12
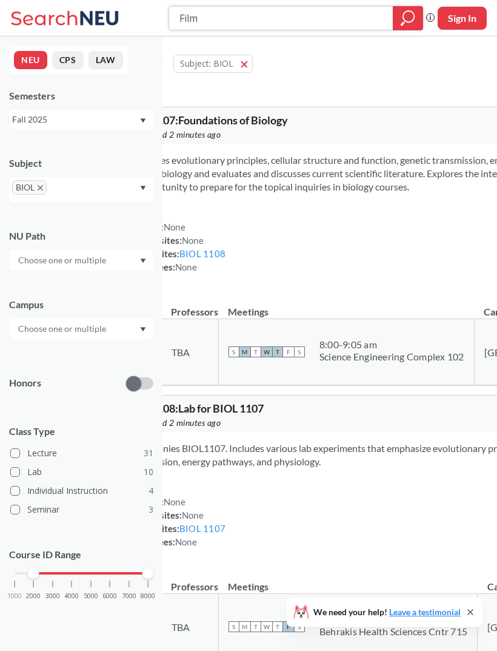
click at [410, 24] on icon "magnifying glass" at bounding box center [408, 18] width 15 height 17
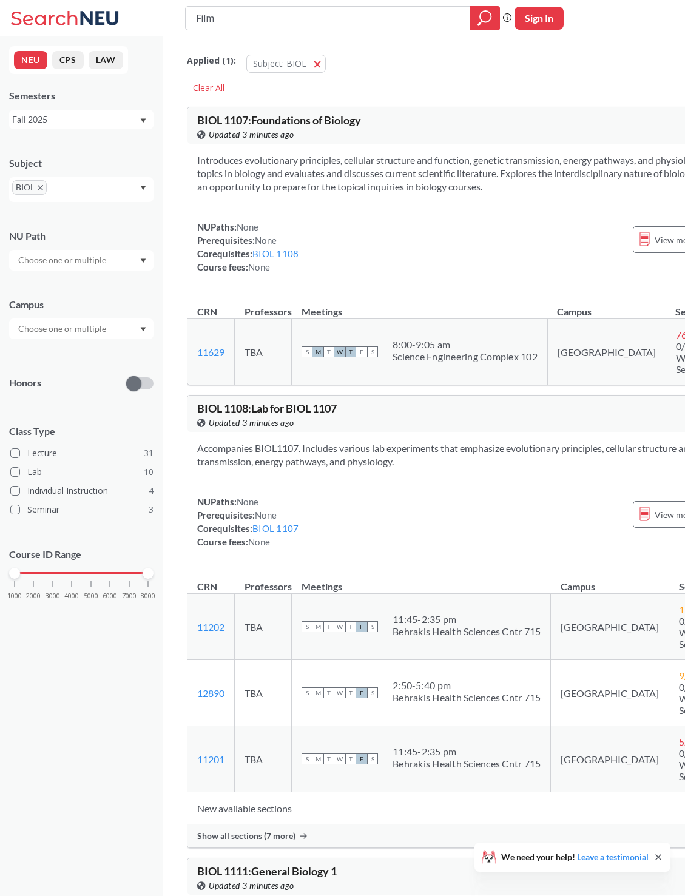
scroll to position [25, 0]
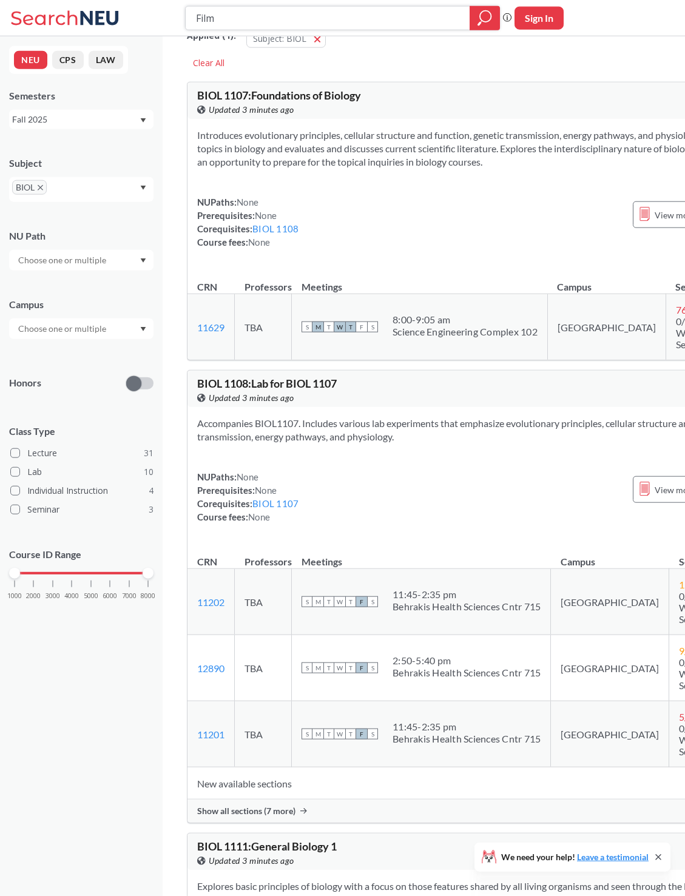
click at [36, 577] on div "1000 2000 3000 4000 5000 6000 7000 8000" at bounding box center [81, 573] width 133 height 8
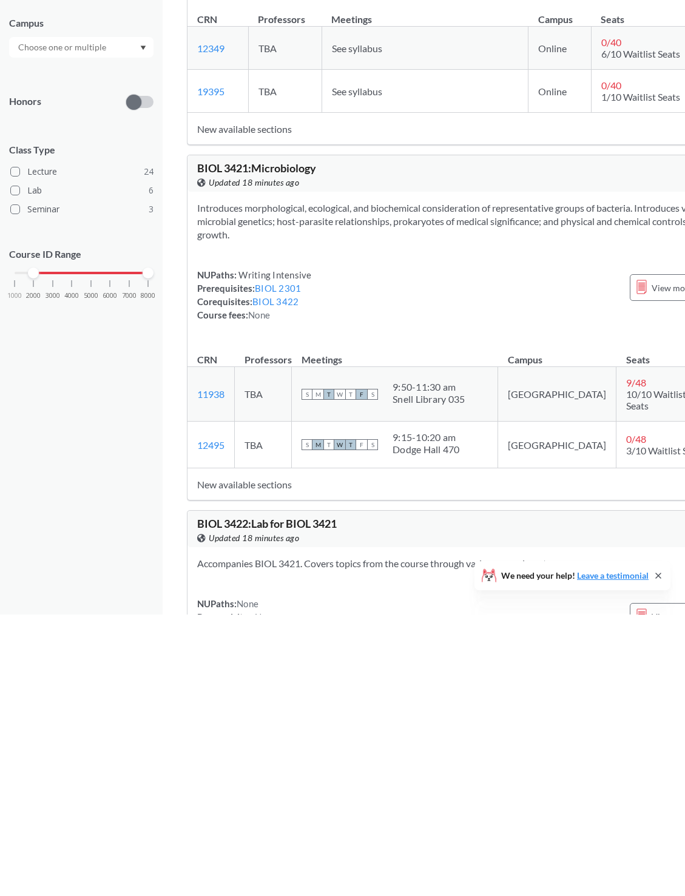
scroll to position [4673, 0]
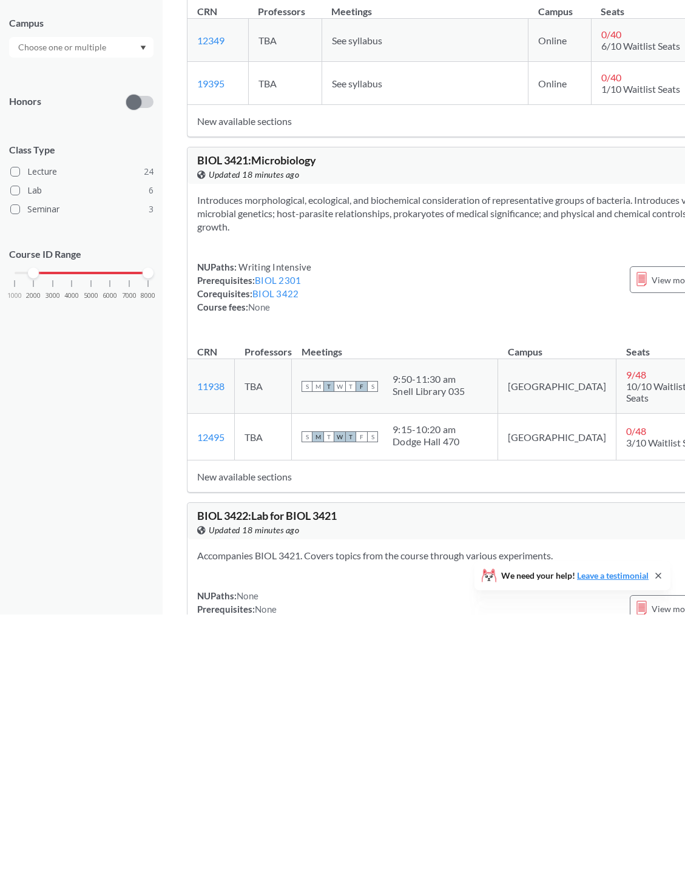
click at [627, 475] on section "Introduces morphological, ecological, and biochemical consideration of represen…" at bounding box center [482, 495] width 571 height 40
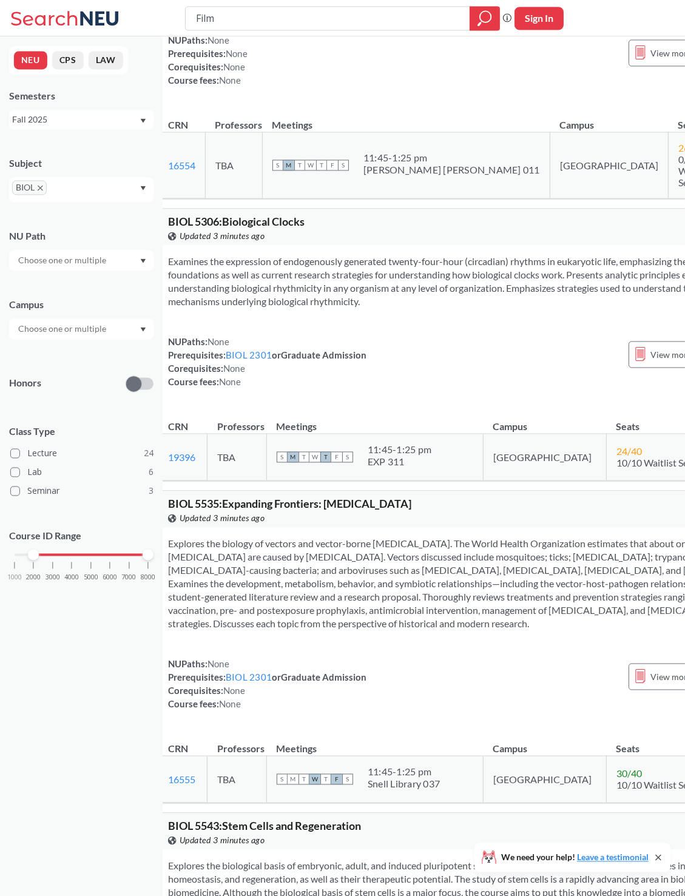
scroll to position [7823, 11]
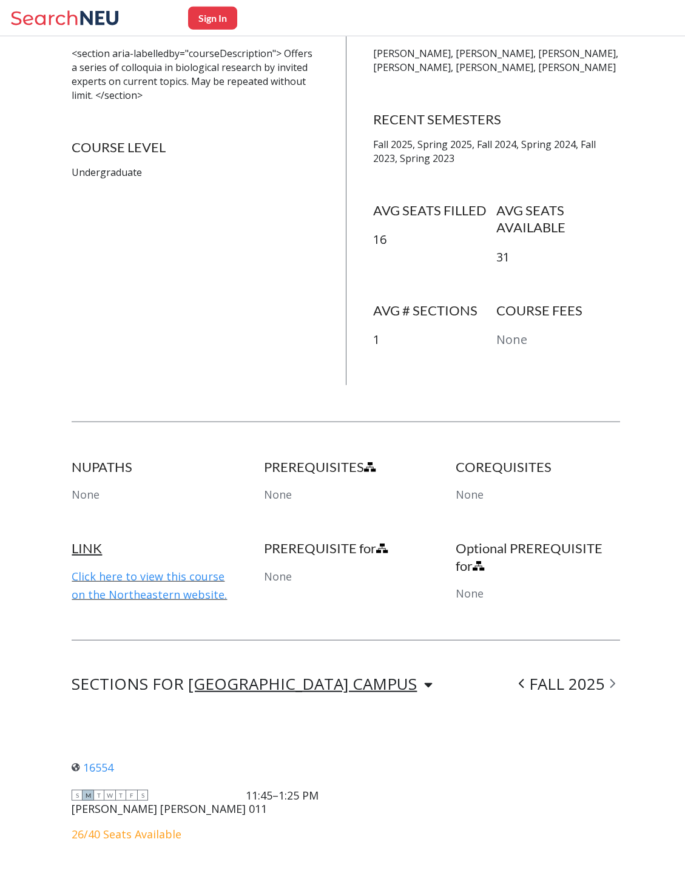
scroll to position [295, 0]
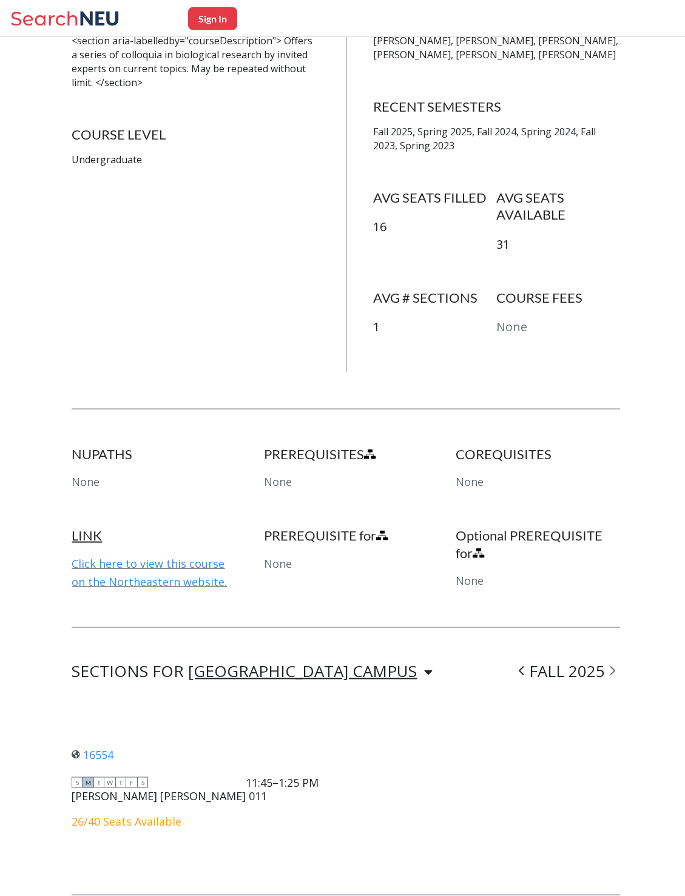
click at [90, 573] on link "Click here to view this course on the Northeastern website." at bounding box center [149, 572] width 155 height 33
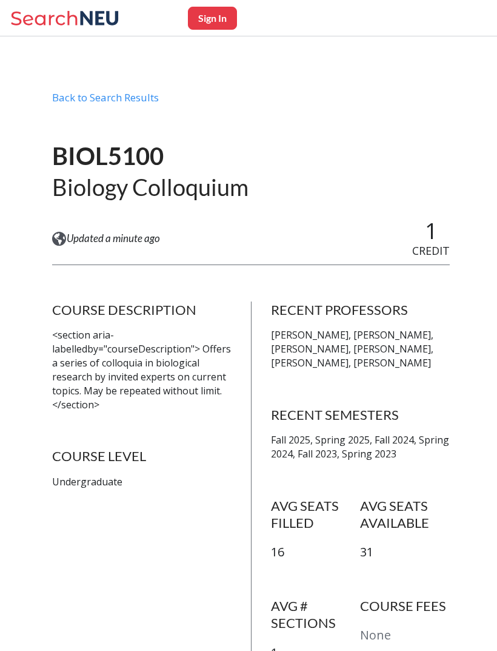
scroll to position [91, 0]
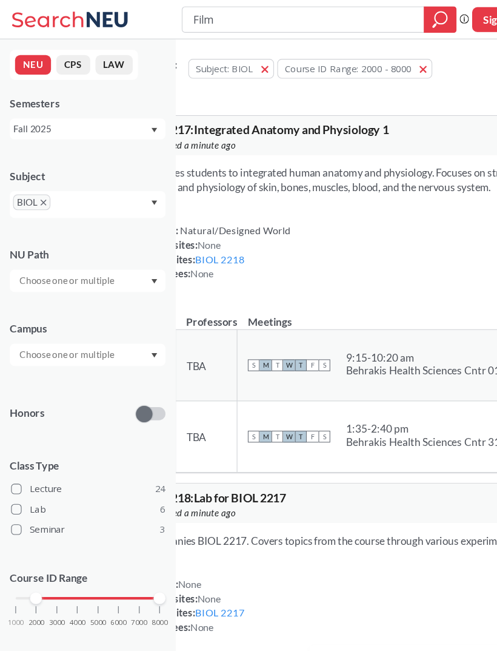
click at [39, 187] on icon "X to remove pill" at bounding box center [40, 187] width 5 height 5
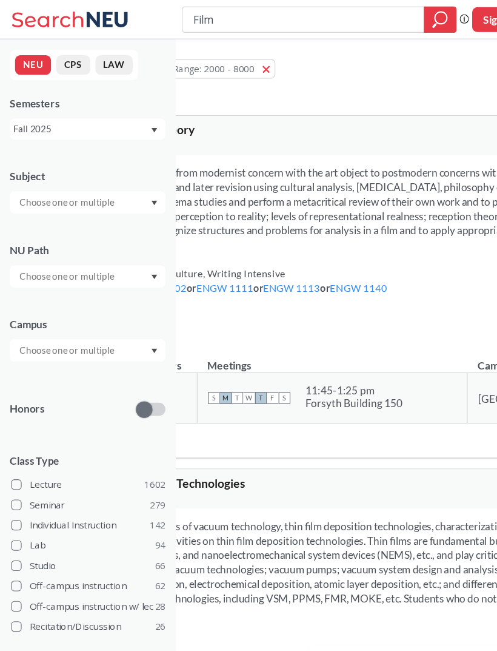
click at [344, 21] on input "Film" at bounding box center [281, 18] width 206 height 21
click at [337, 21] on input "Film" at bounding box center [281, 18] width 206 height 21
type input "Swim"
click at [410, 23] on icon "magnifying glass" at bounding box center [408, 18] width 15 height 17
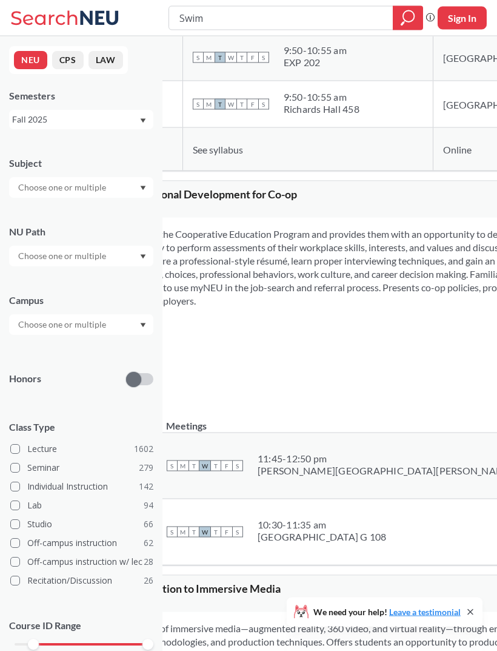
scroll to position [4010, 0]
